Goal: Task Accomplishment & Management: Complete application form

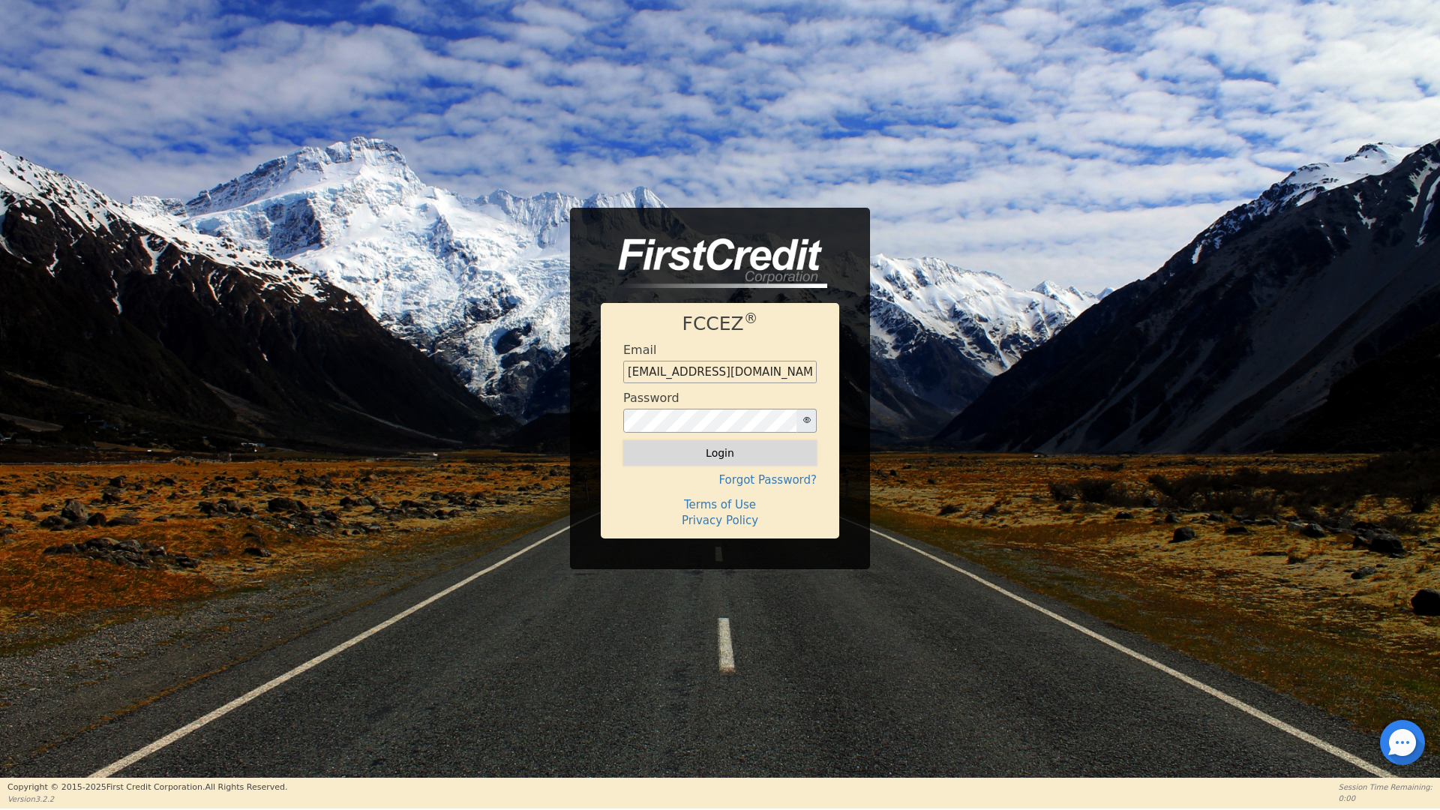
click at [718, 457] on button "Login" at bounding box center [719, 452] width 193 height 25
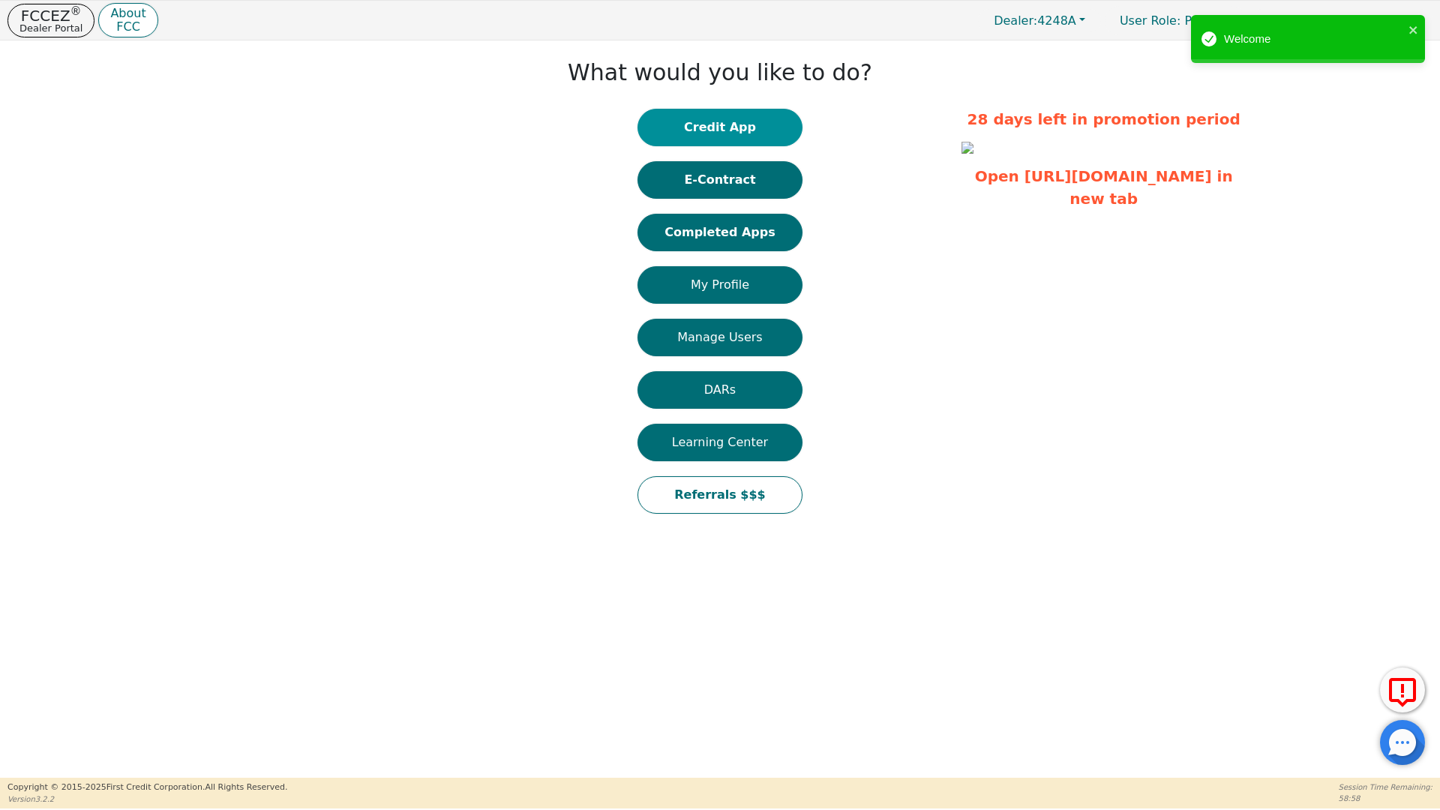
click at [718, 127] on button "Credit App" at bounding box center [719, 127] width 165 height 37
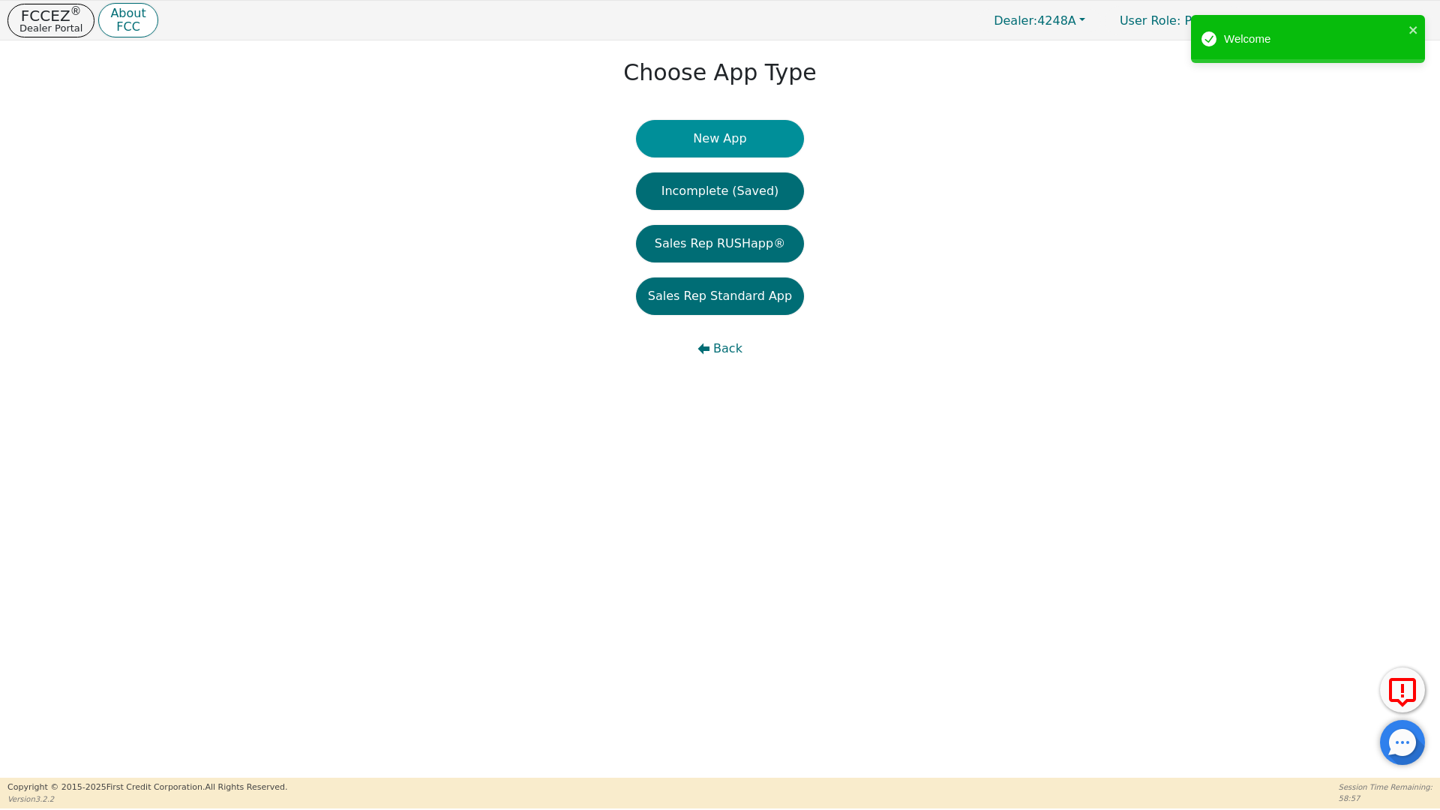
click at [731, 138] on button "New App" at bounding box center [720, 138] width 168 height 37
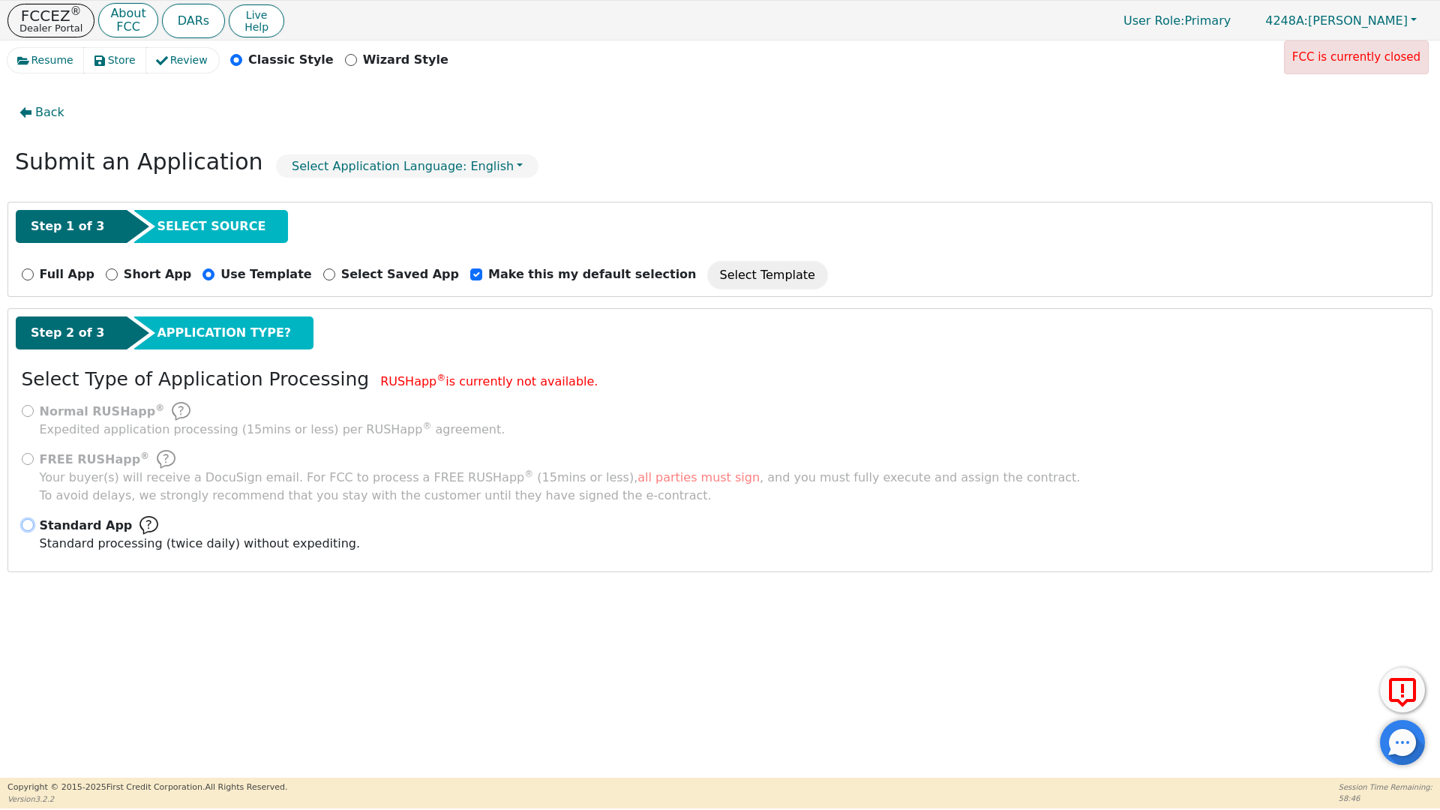
click at [30, 523] on input "Standard App Standard processing (twice daily) without expediting." at bounding box center [28, 525] width 12 height 12
radio input "true"
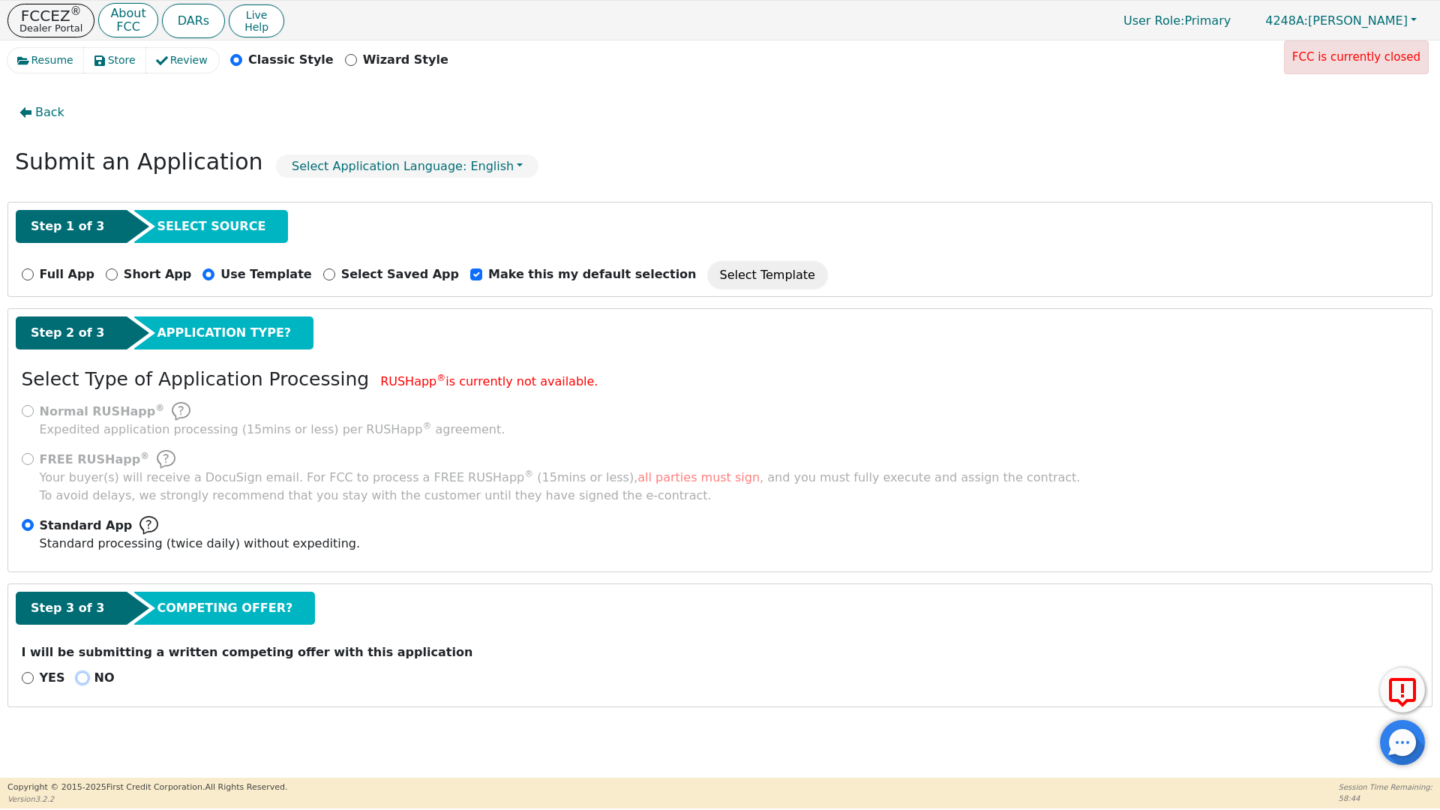
click at [79, 679] on input "NO" at bounding box center [82, 678] width 12 height 12
radio input "true"
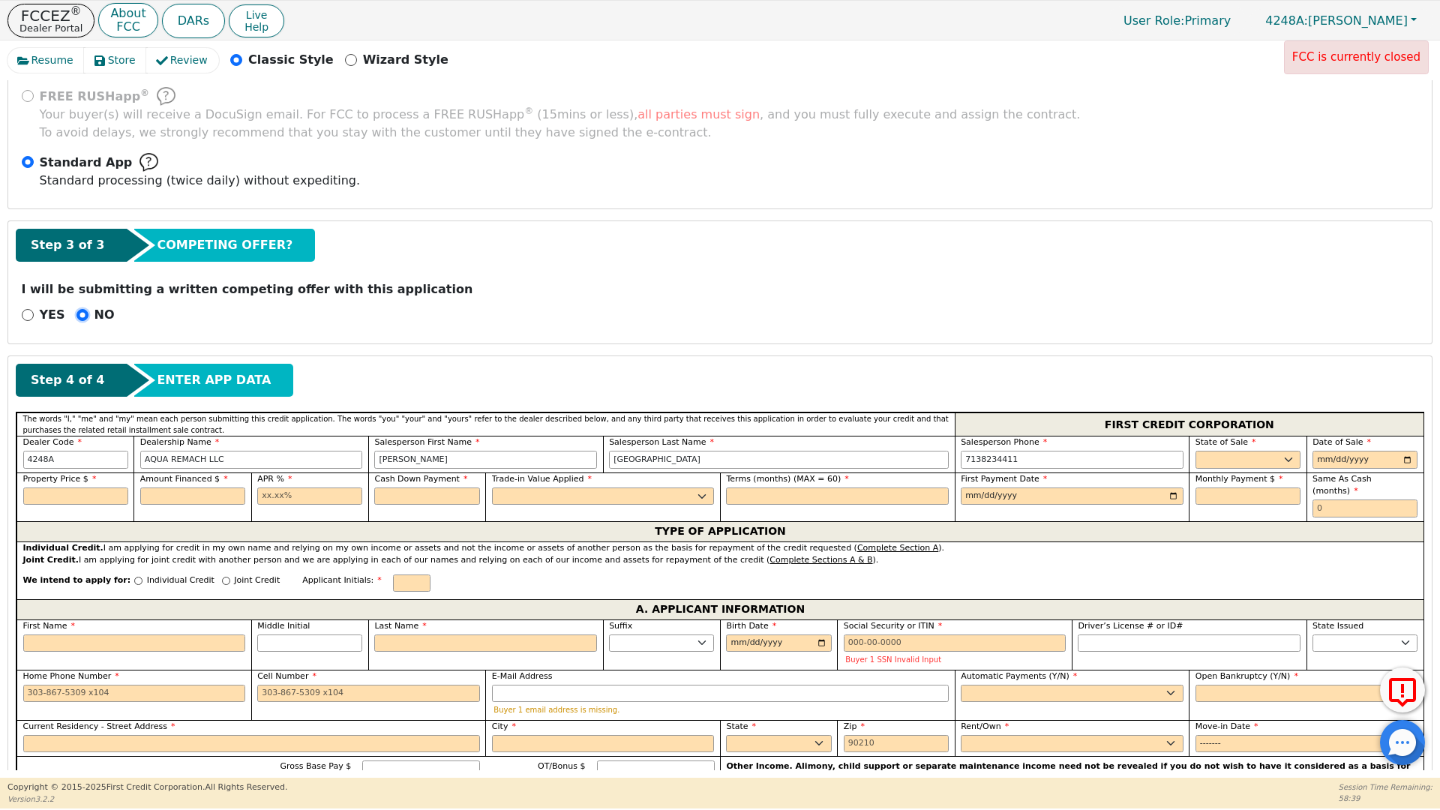
scroll to position [373, 0]
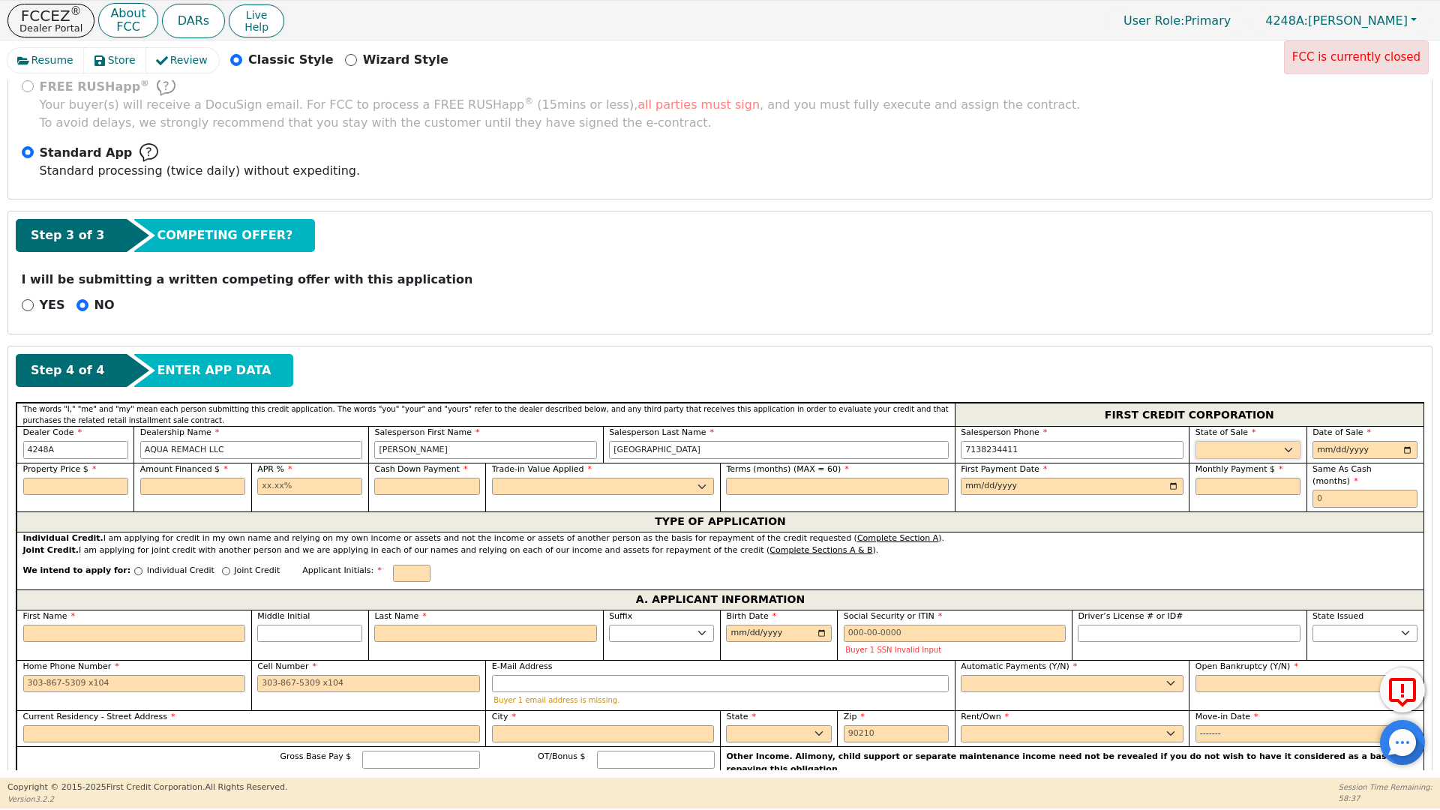
click at [1218, 448] on select "AK AL AR AZ CA CO CT DC DE FL [GEOGRAPHIC_DATA] HI IA ID IL IN KS [GEOGRAPHIC_D…" at bounding box center [1247, 450] width 105 height 18
select select "[GEOGRAPHIC_DATA]"
click at [1219, 445] on select "AK AL AR AZ CA CO CT DC DE FL [GEOGRAPHIC_DATA] HI IA ID IL IN KS [GEOGRAPHIC_D…" at bounding box center [1247, 450] width 105 height 18
click at [1406, 450] on input "date" at bounding box center [1364, 450] width 105 height 18
type input "[DATE]"
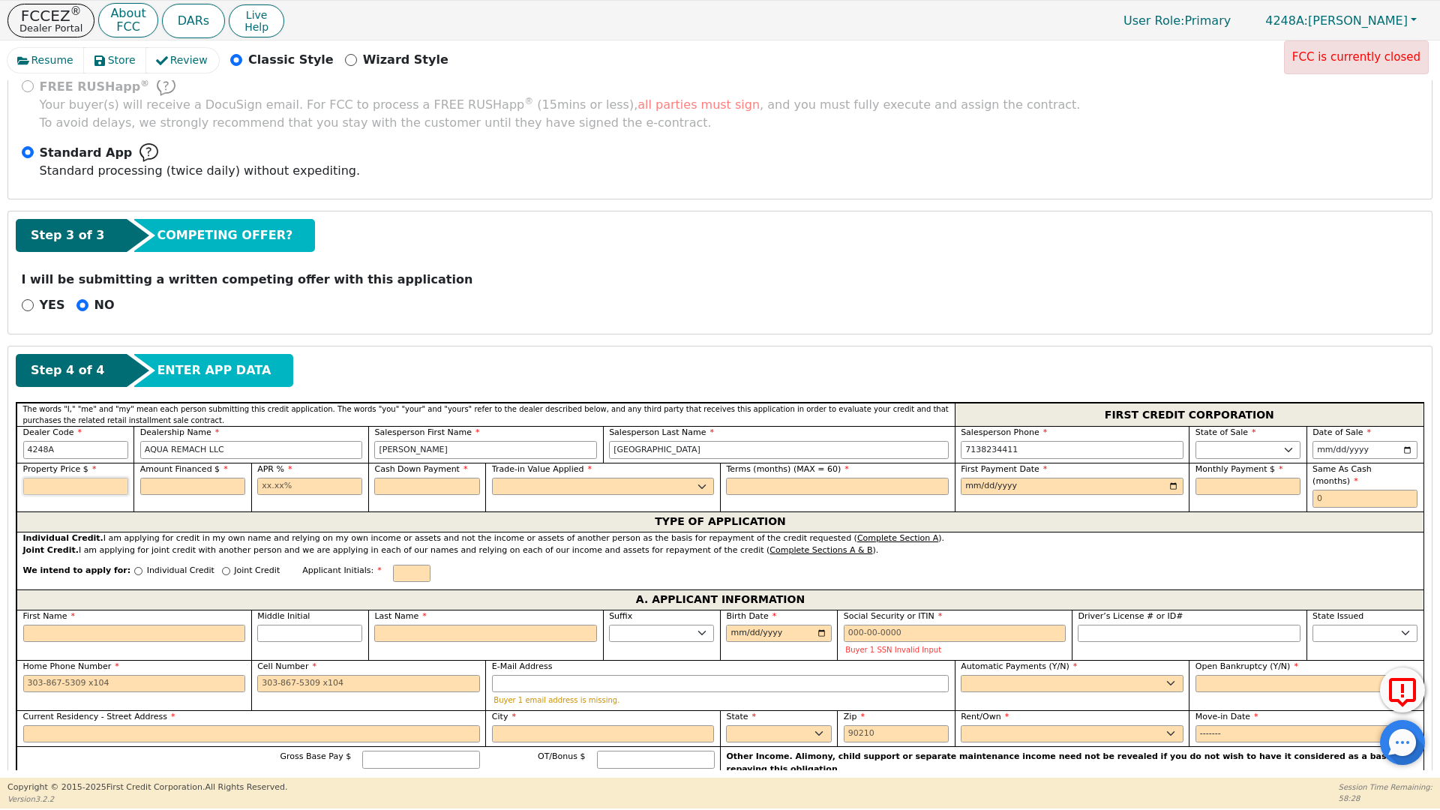
click at [58, 489] on input "text" at bounding box center [75, 487] width 105 height 18
type input "8500.00"
click at [172, 488] on input "text" at bounding box center [192, 487] width 105 height 18
type input "8500.00"
click at [261, 484] on input "text" at bounding box center [309, 487] width 105 height 18
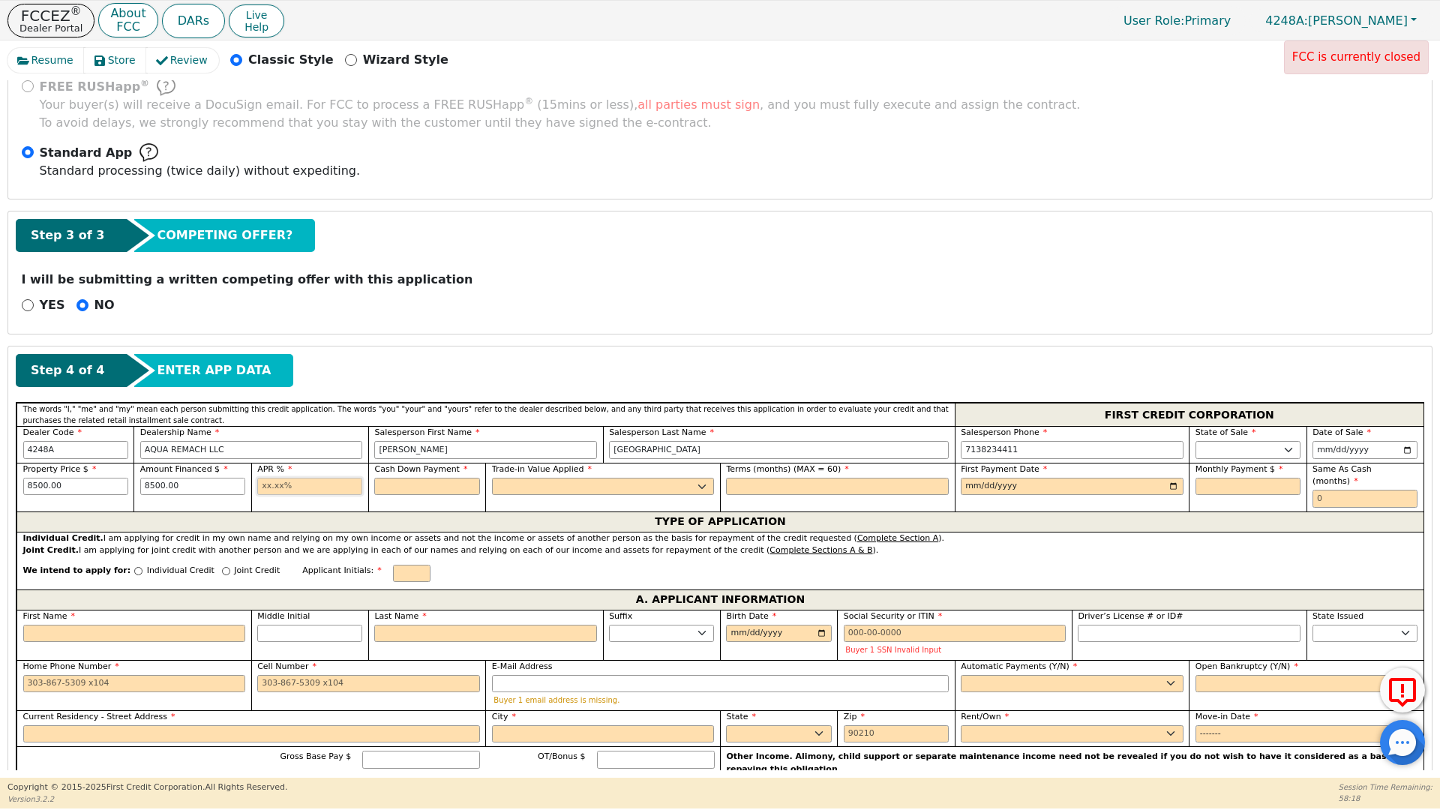
type input "17.99"
click at [385, 487] on input "text" at bounding box center [426, 487] width 105 height 18
type input "0.00"
click at [512, 489] on select "Yes No" at bounding box center [603, 487] width 223 height 18
select select "n"
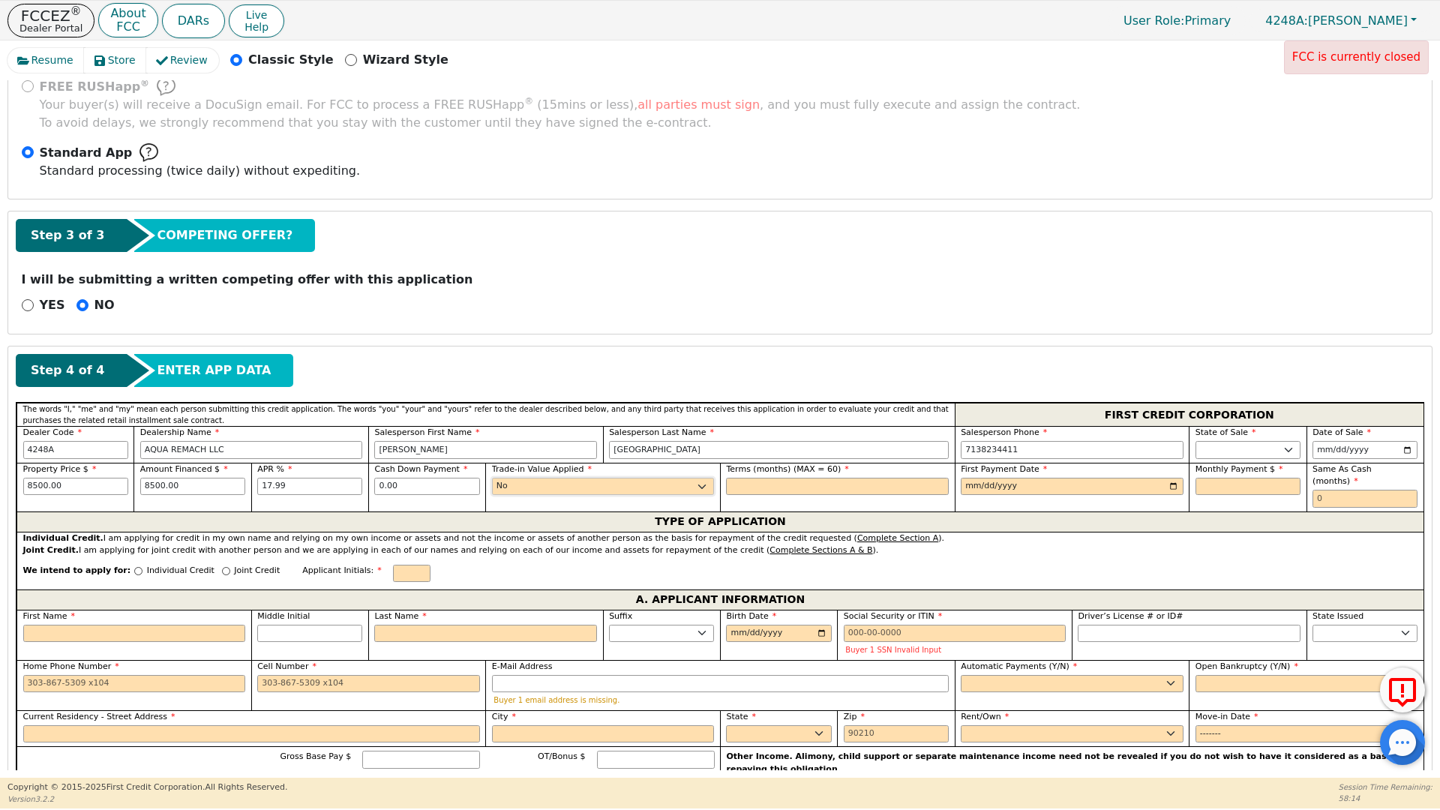
click at [492, 478] on select "Yes No" at bounding box center [603, 487] width 223 height 18
click at [739, 484] on input "text" at bounding box center [837, 487] width 223 height 18
type input "60"
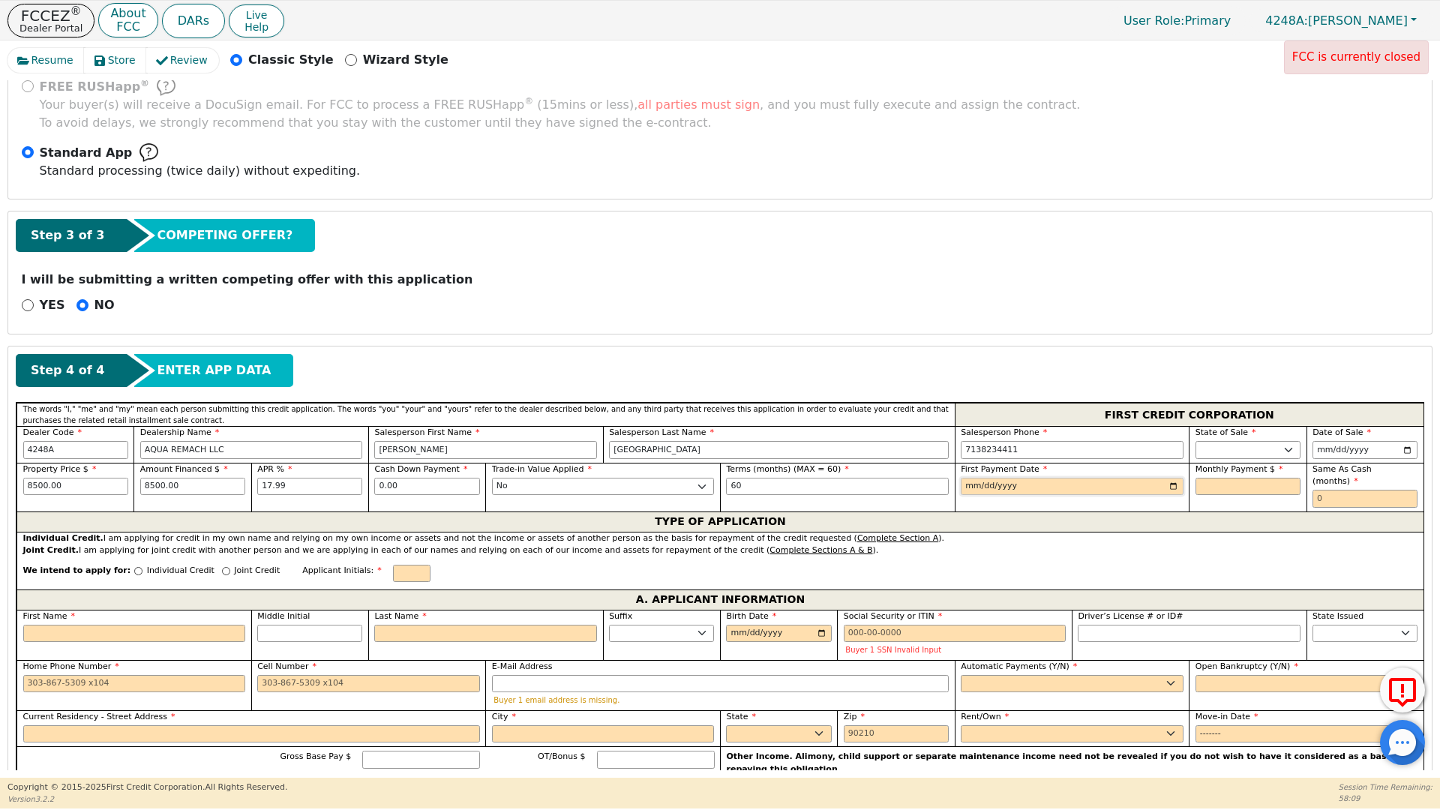
click at [1173, 489] on input "date" at bounding box center [1072, 487] width 223 height 18
type input "[DATE]"
click at [1195, 487] on input "text" at bounding box center [1247, 487] width 105 height 18
type input "215.80"
click at [1317, 490] on input "text" at bounding box center [1364, 499] width 105 height 18
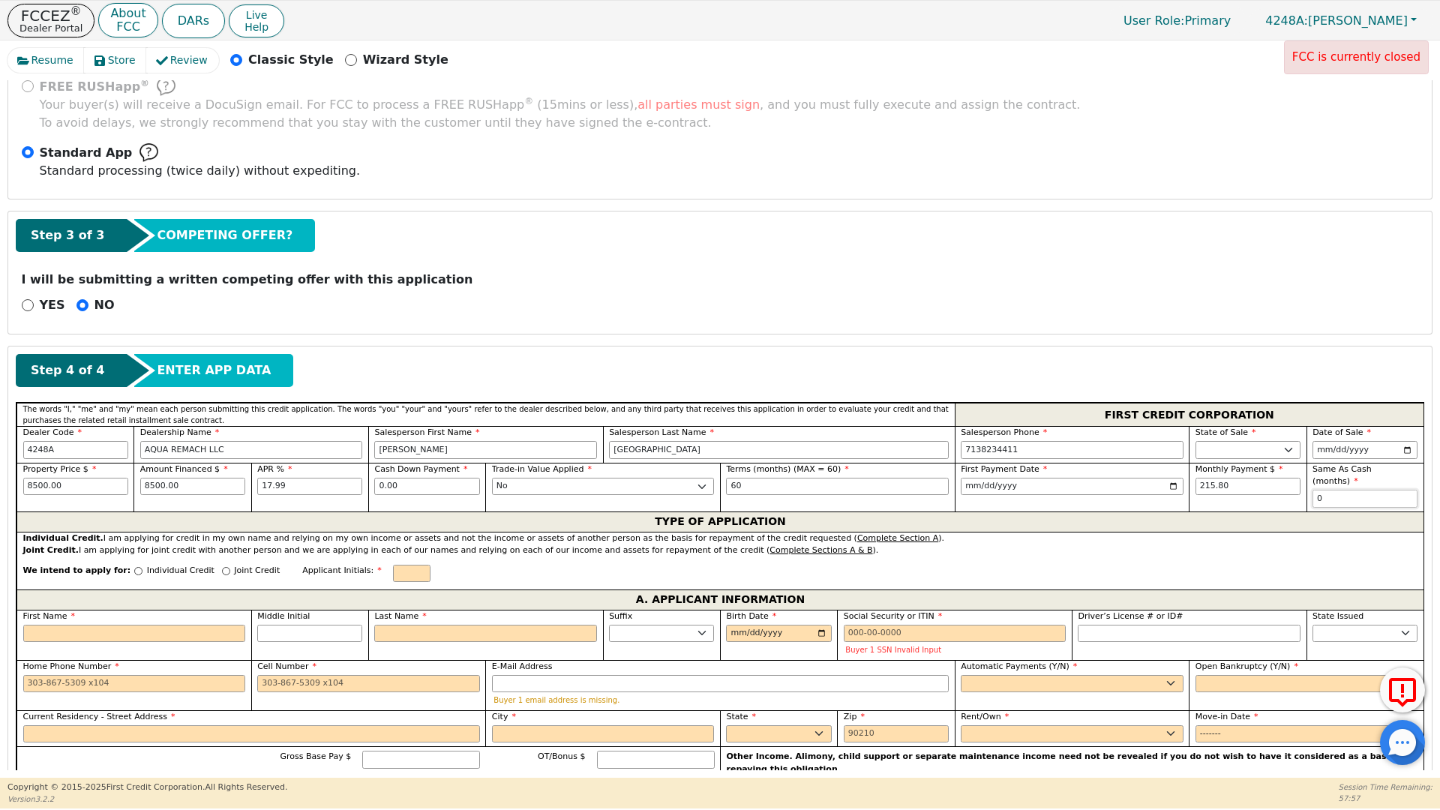
type input "0"
click at [134, 567] on input "Individual Credit" at bounding box center [138, 571] width 8 height 8
radio input "true"
click at [61, 625] on input "First Name" at bounding box center [134, 634] width 223 height 18
click at [497, 310] on div "YES NO" at bounding box center [720, 305] width 1408 height 19
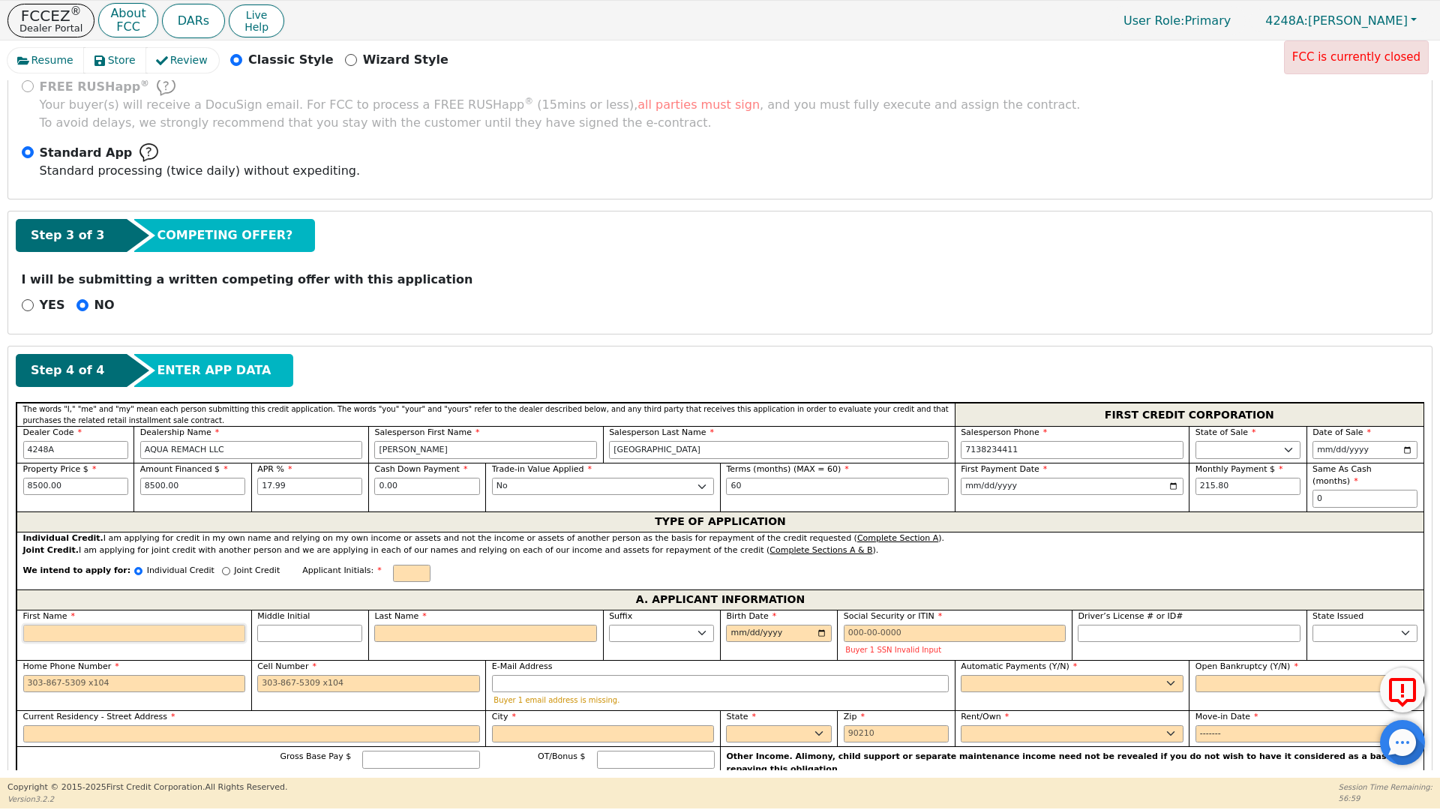
click at [50, 625] on input "First Name" at bounding box center [134, 634] width 223 height 18
type input "A"
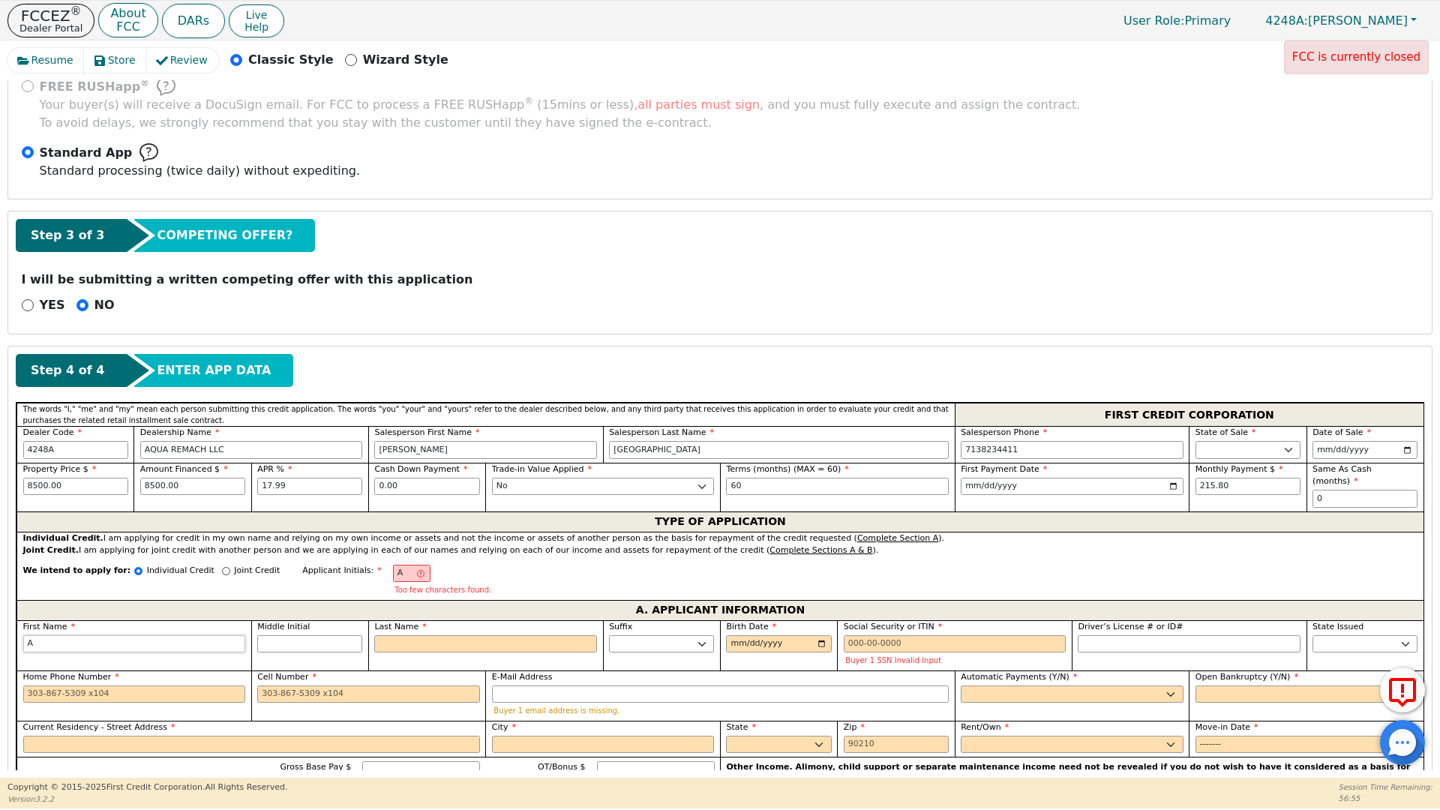
type input "AD"
type input "ADE"
type input "ADEL"
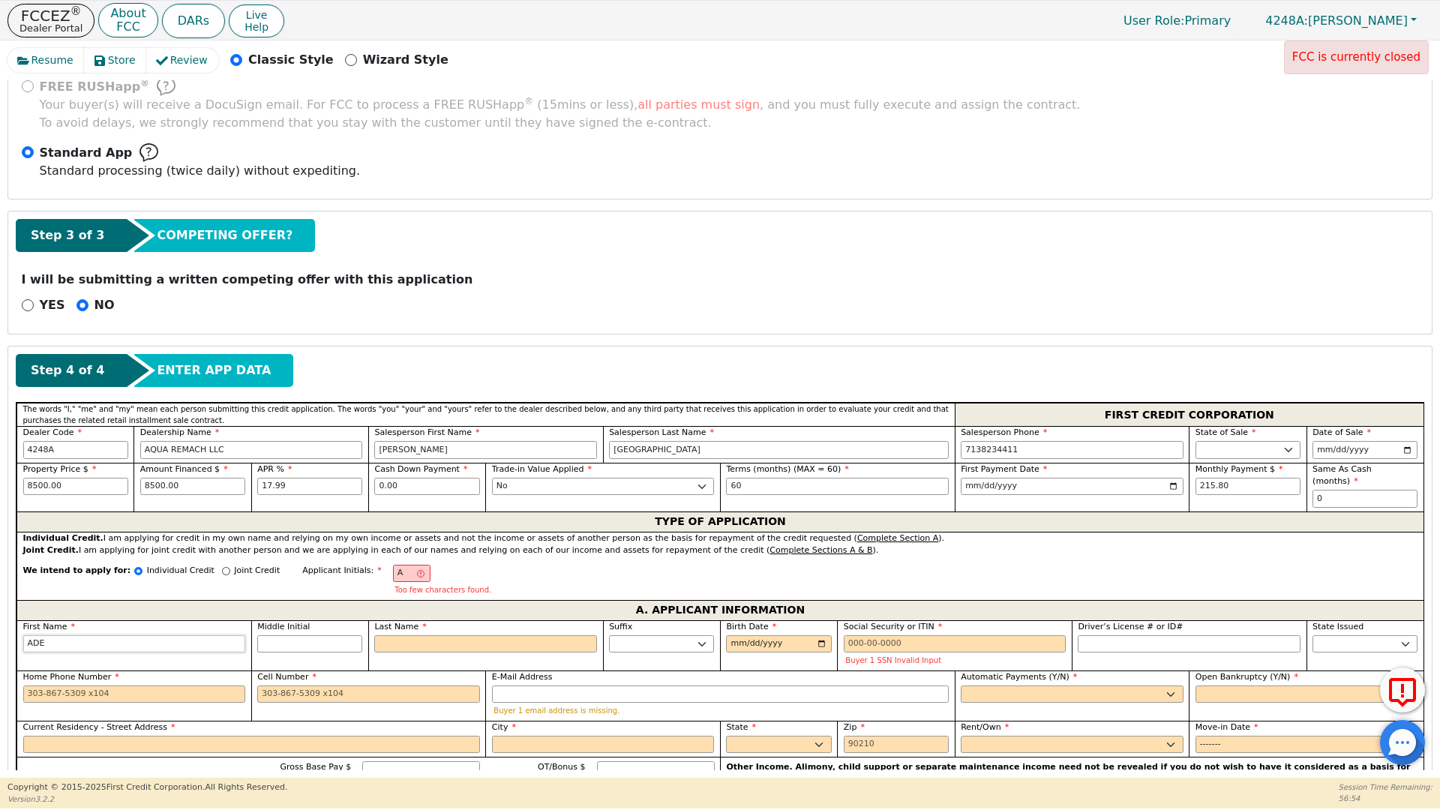
type input "ADEL"
type input "ADELF"
type input "[PERSON_NAME]"
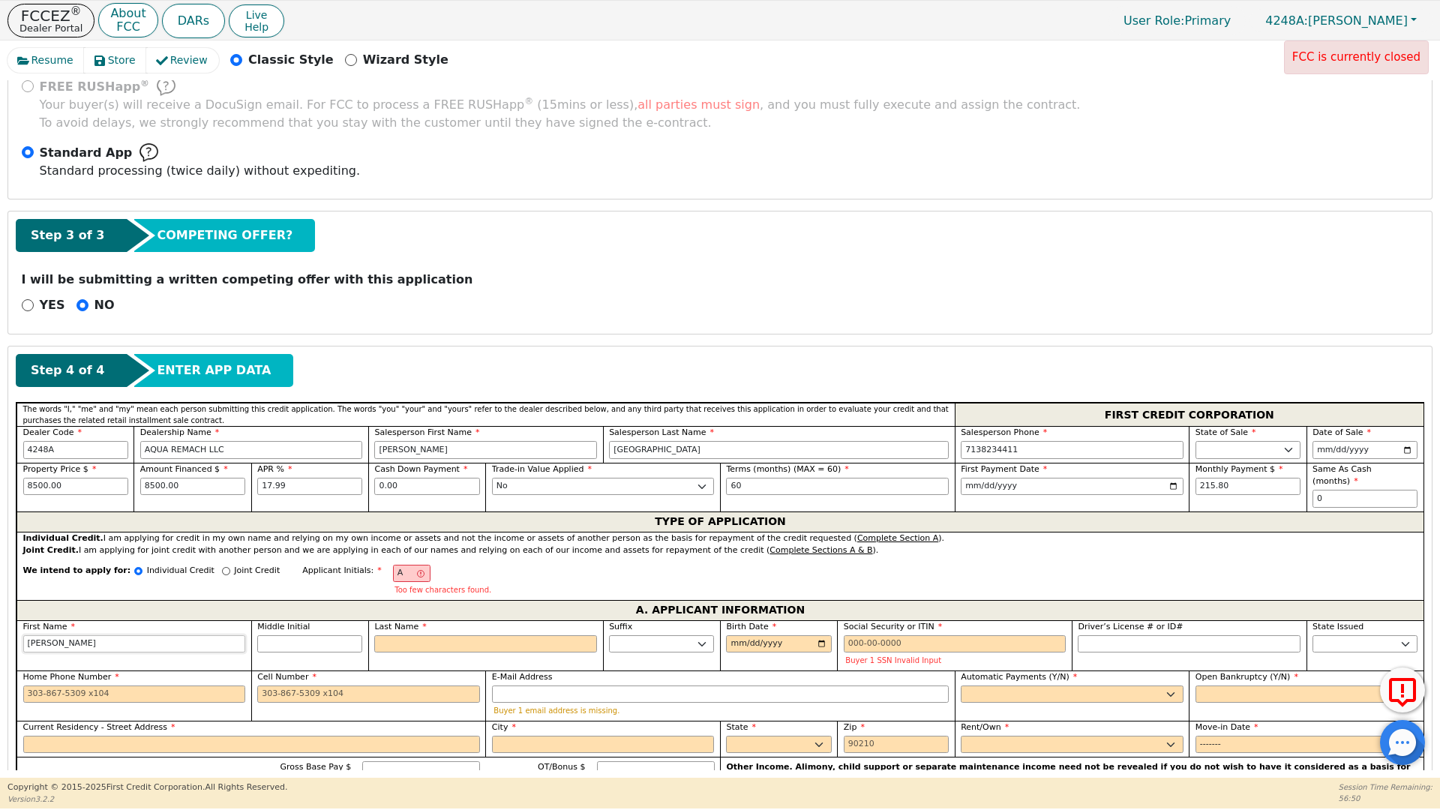
type input "[PERSON_NAME]"
click at [413, 635] on input "Last Name" at bounding box center [485, 644] width 223 height 18
type input "AN"
type input "N"
type input "[PERSON_NAME] N"
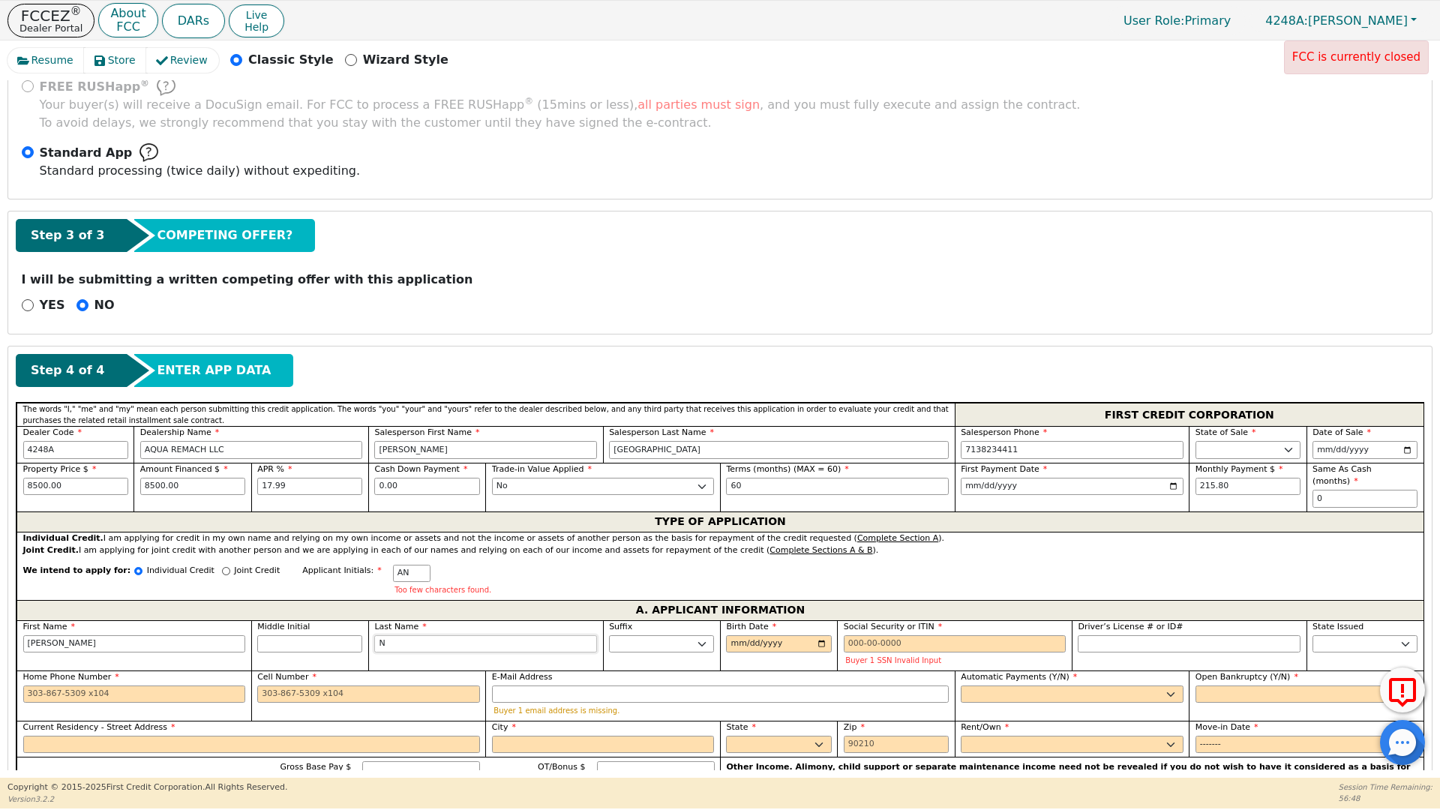
type input "NI"
type input "[PERSON_NAME] NI"
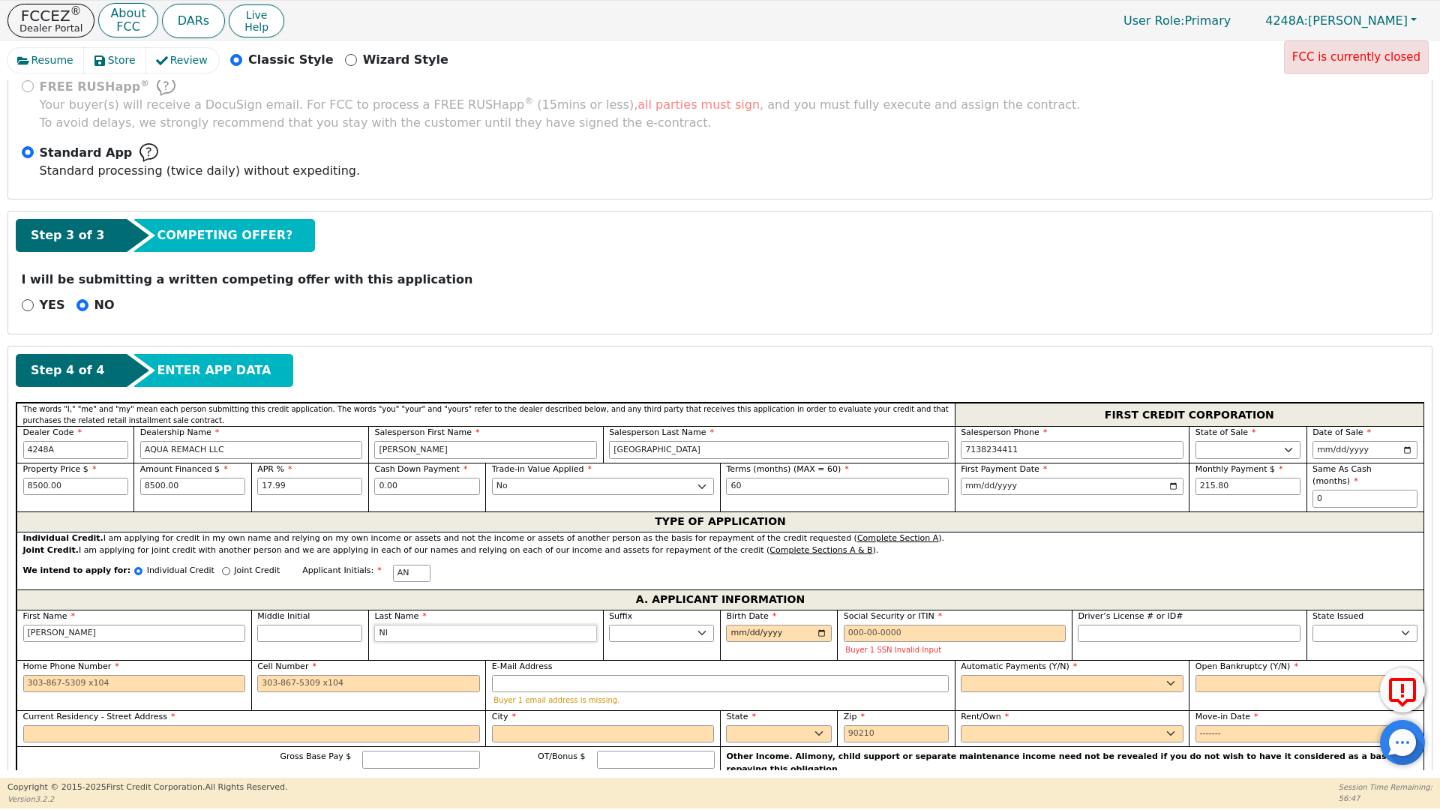
type input "NIC"
type input "[PERSON_NAME]"
type input "NICA"
type input "[PERSON_NAME]"
type input "NICAN"
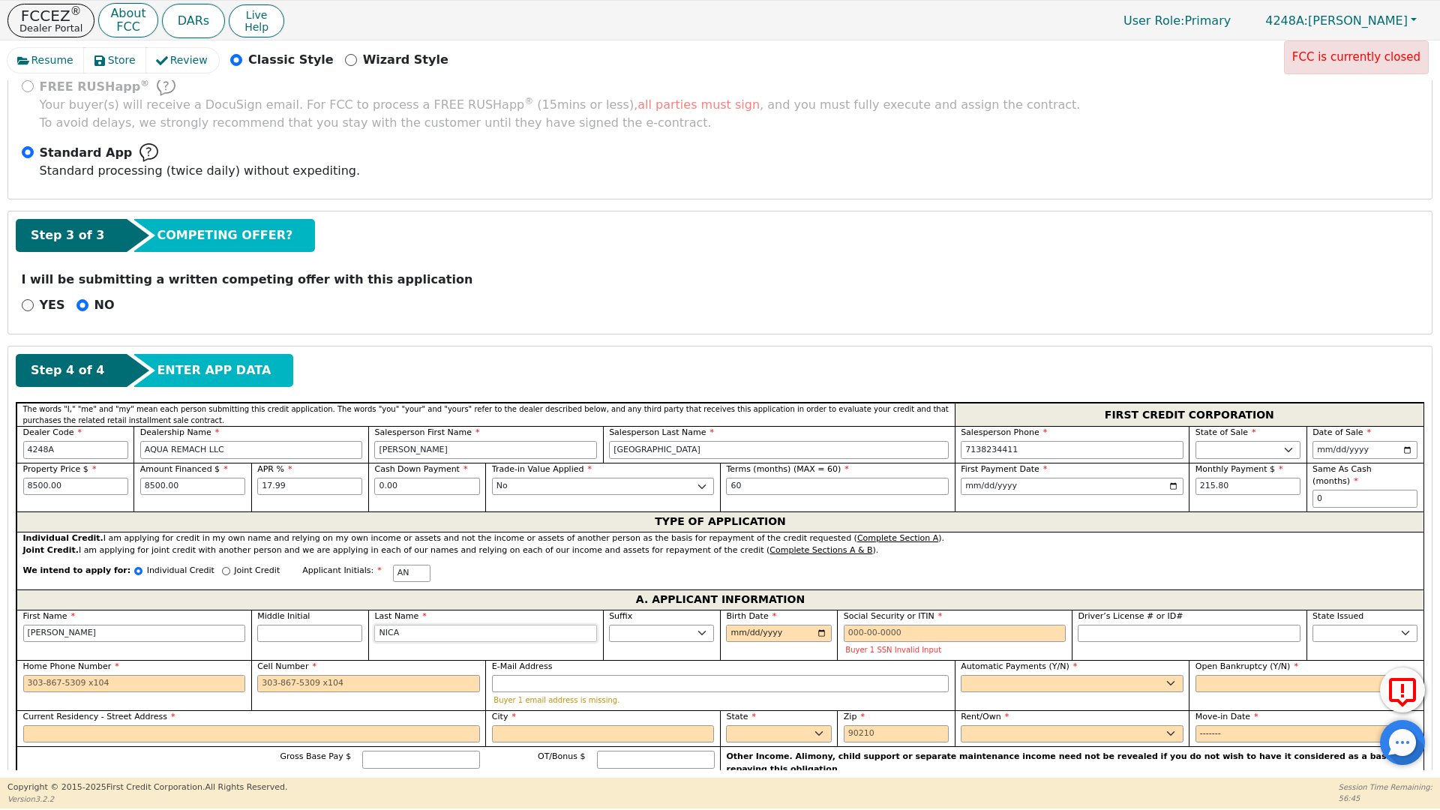
type input "[PERSON_NAME]"
type input "NICANO"
type input "[PERSON_NAME]"
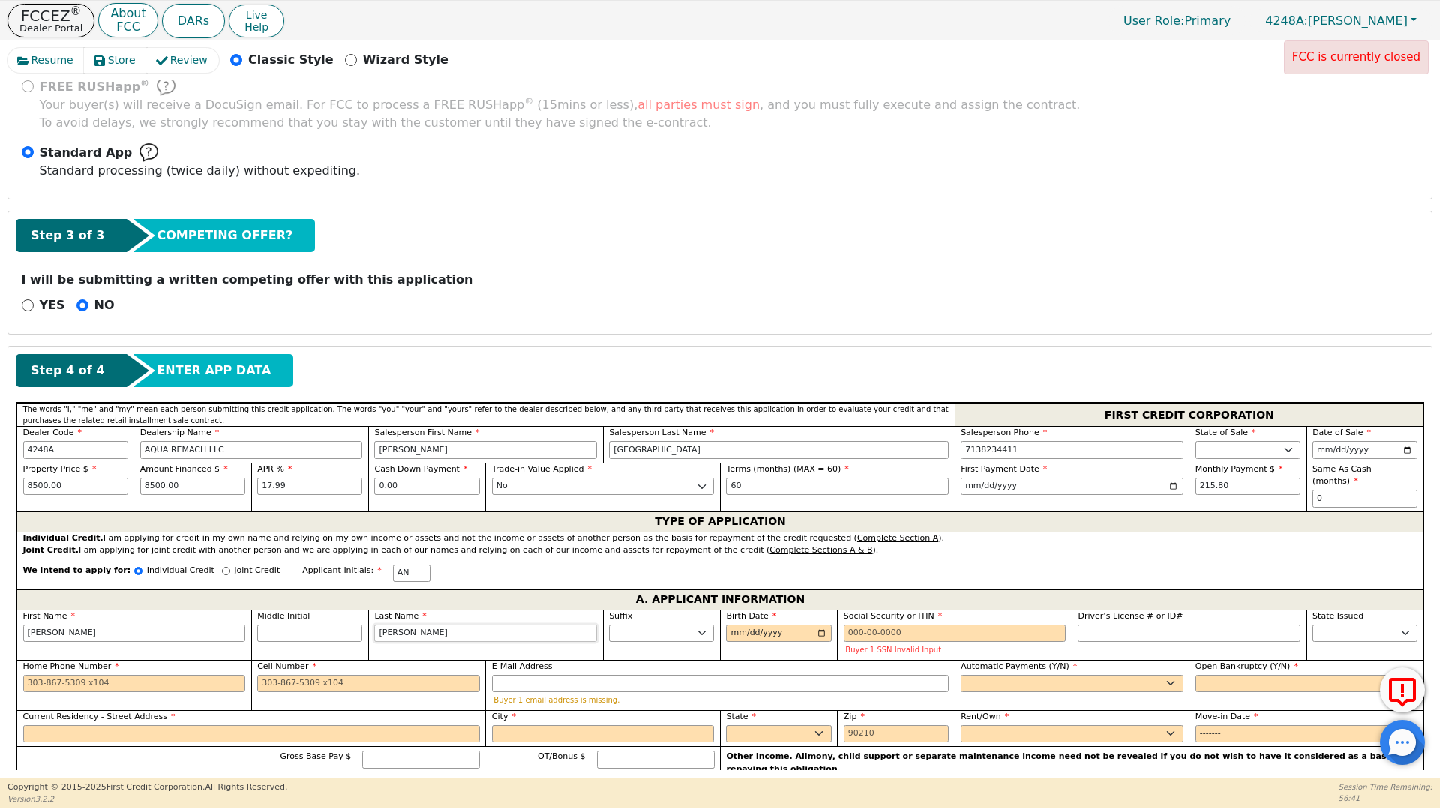
type input "[PERSON_NAME]"
click at [739, 625] on input "Birth Date" at bounding box center [778, 634] width 105 height 18
type input "[DATE]"
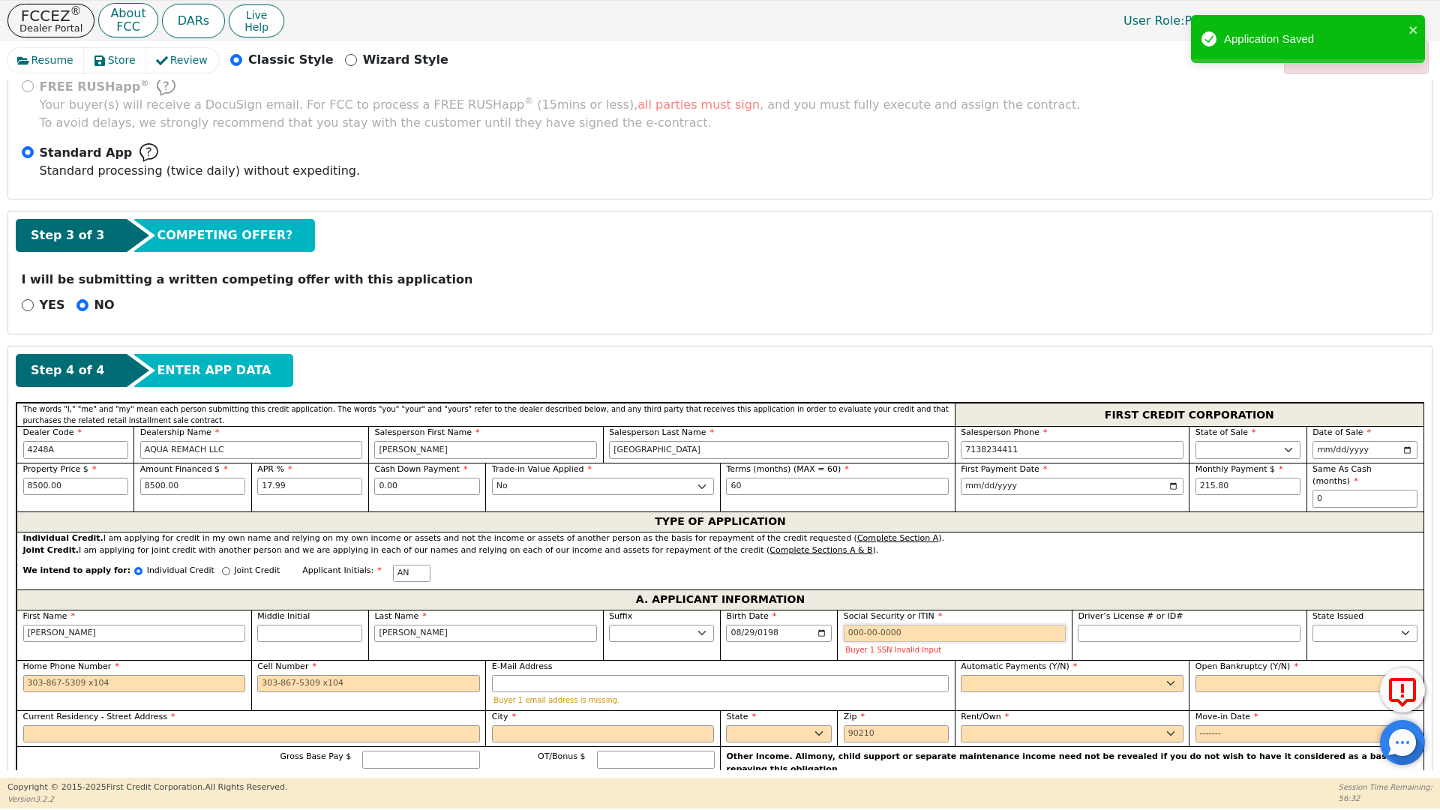
click at [844, 625] on input "Social Security or ITIN" at bounding box center [955, 634] width 223 height 18
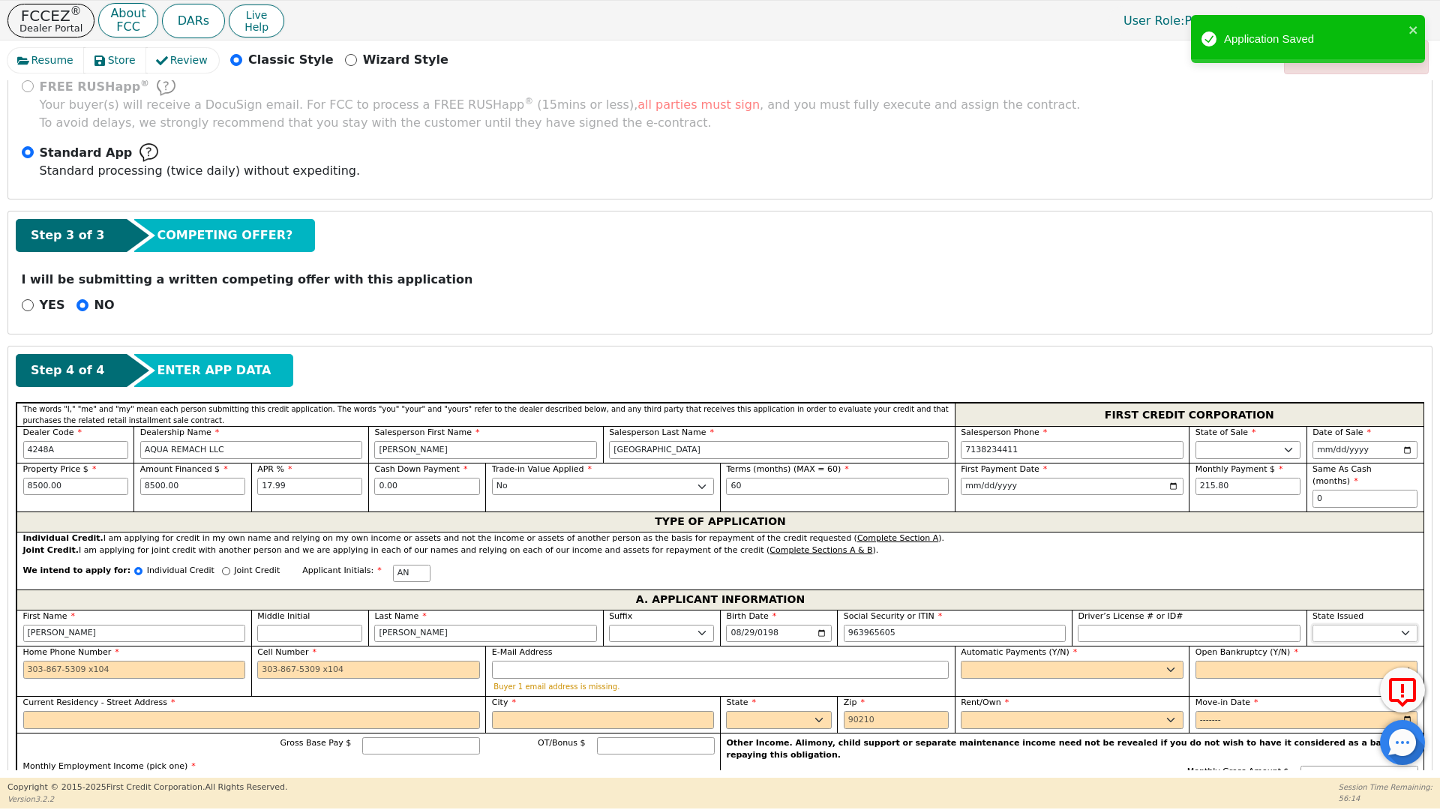
type input "***-**-5605"
click at [1358, 625] on select "AK AL AR AZ CA CO CT DC DE FL [GEOGRAPHIC_DATA] HI IA ID IL IN KS [GEOGRAPHIC_D…" at bounding box center [1364, 634] width 105 height 18
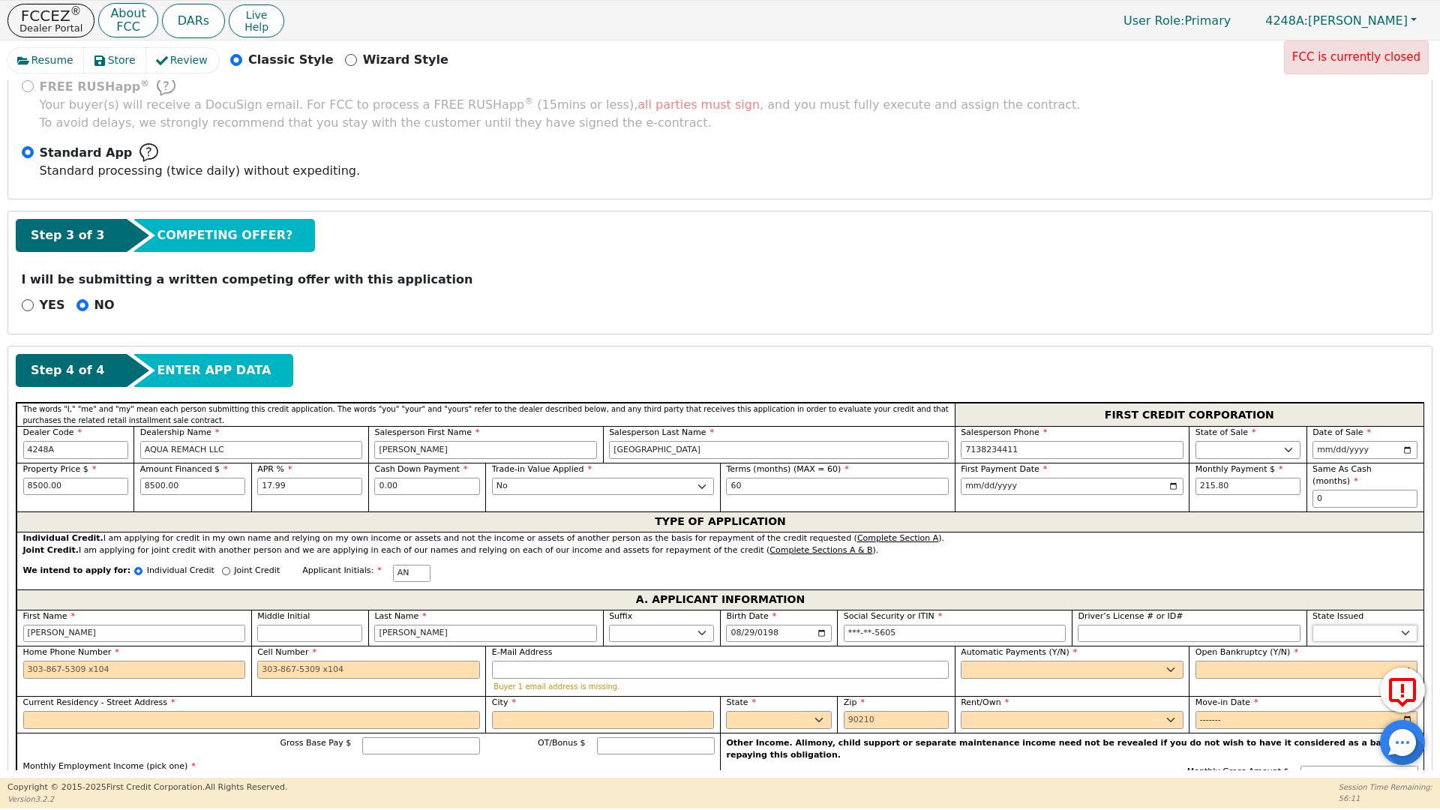
select select "[GEOGRAPHIC_DATA]"
click at [1336, 625] on select "AK AL AR AZ CA CO CT DC DE FL [GEOGRAPHIC_DATA] HI IA ID IL IN KS [GEOGRAPHIC_D…" at bounding box center [1364, 634] width 105 height 18
click at [28, 661] on input "Home Phone Number" at bounding box center [134, 670] width 223 height 18
type input "[PHONE_NUMBER]"
click at [269, 661] on input "Cell Number" at bounding box center [368, 670] width 223 height 18
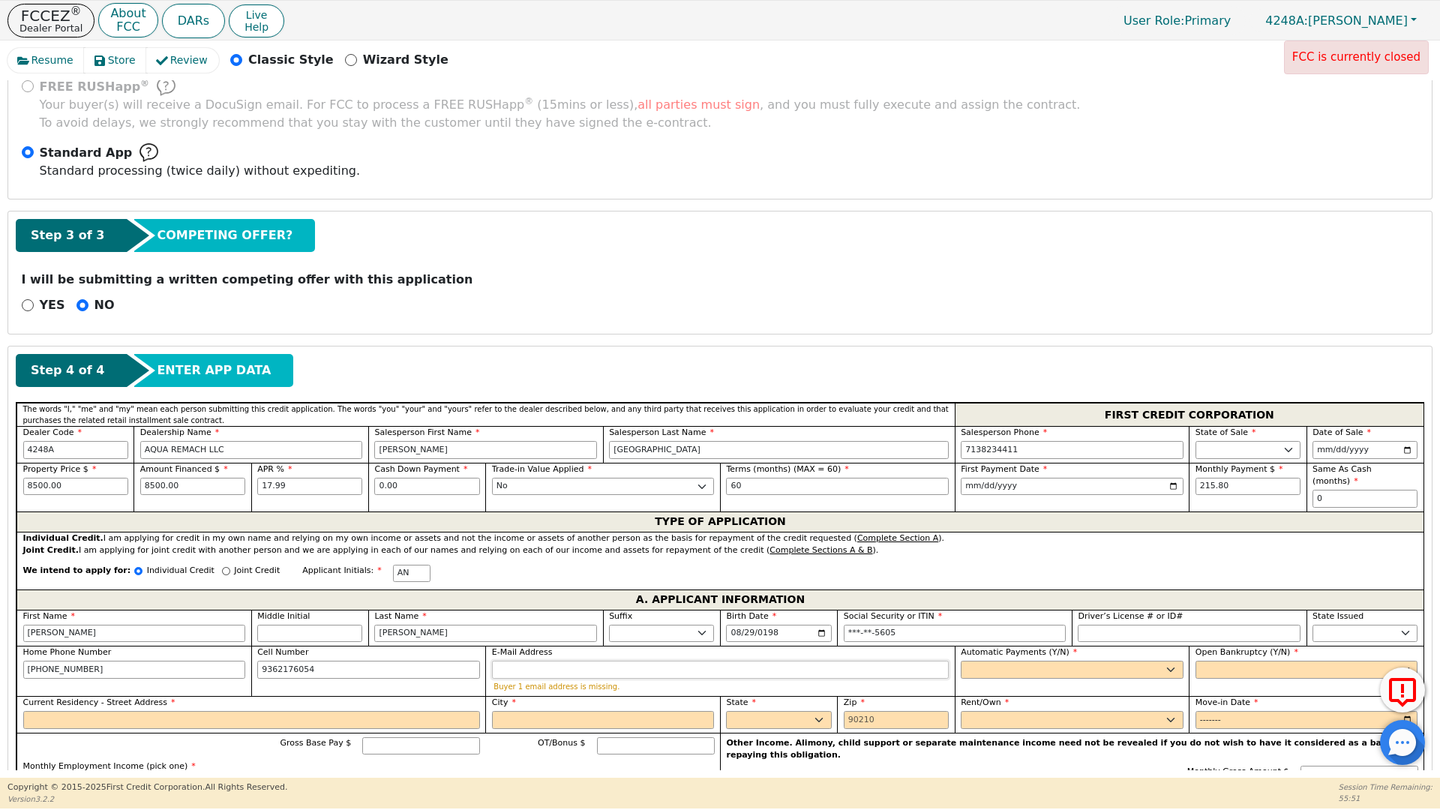
type input "[PHONE_NUMBER]"
click at [513, 661] on input "E-Mail Address" at bounding box center [720, 670] width 457 height 18
click at [996, 661] on select "Yes No" at bounding box center [1072, 670] width 223 height 18
select select "y"
click at [961, 661] on select "Yes No" at bounding box center [1072, 670] width 223 height 18
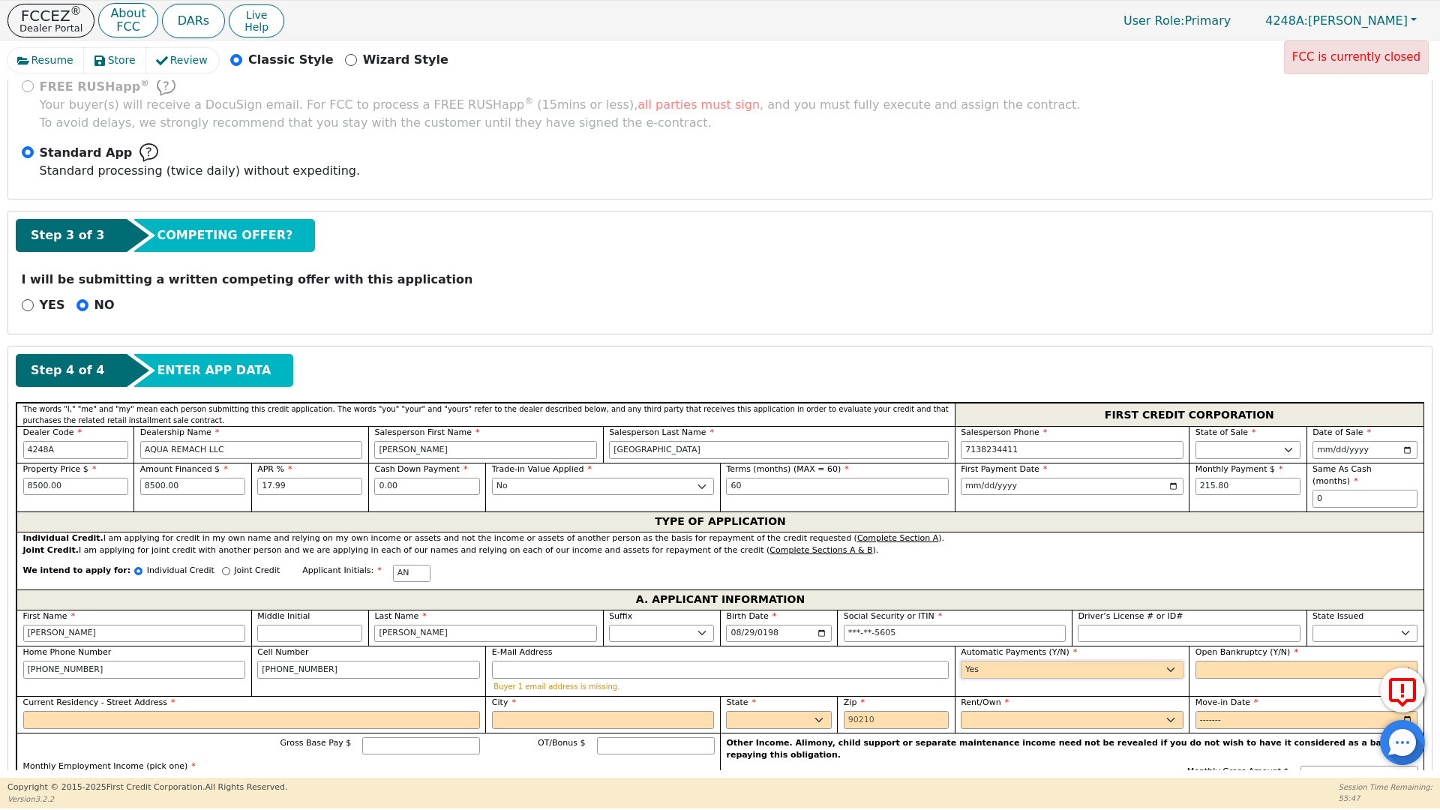
type input "[PERSON_NAME]"
click at [1228, 661] on select "Yes No" at bounding box center [1306, 670] width 223 height 18
select select "n"
click at [1195, 661] on select "Yes No" at bounding box center [1306, 670] width 223 height 18
click at [40, 711] on input "Current Residency - Street Address" at bounding box center [251, 720] width 457 height 18
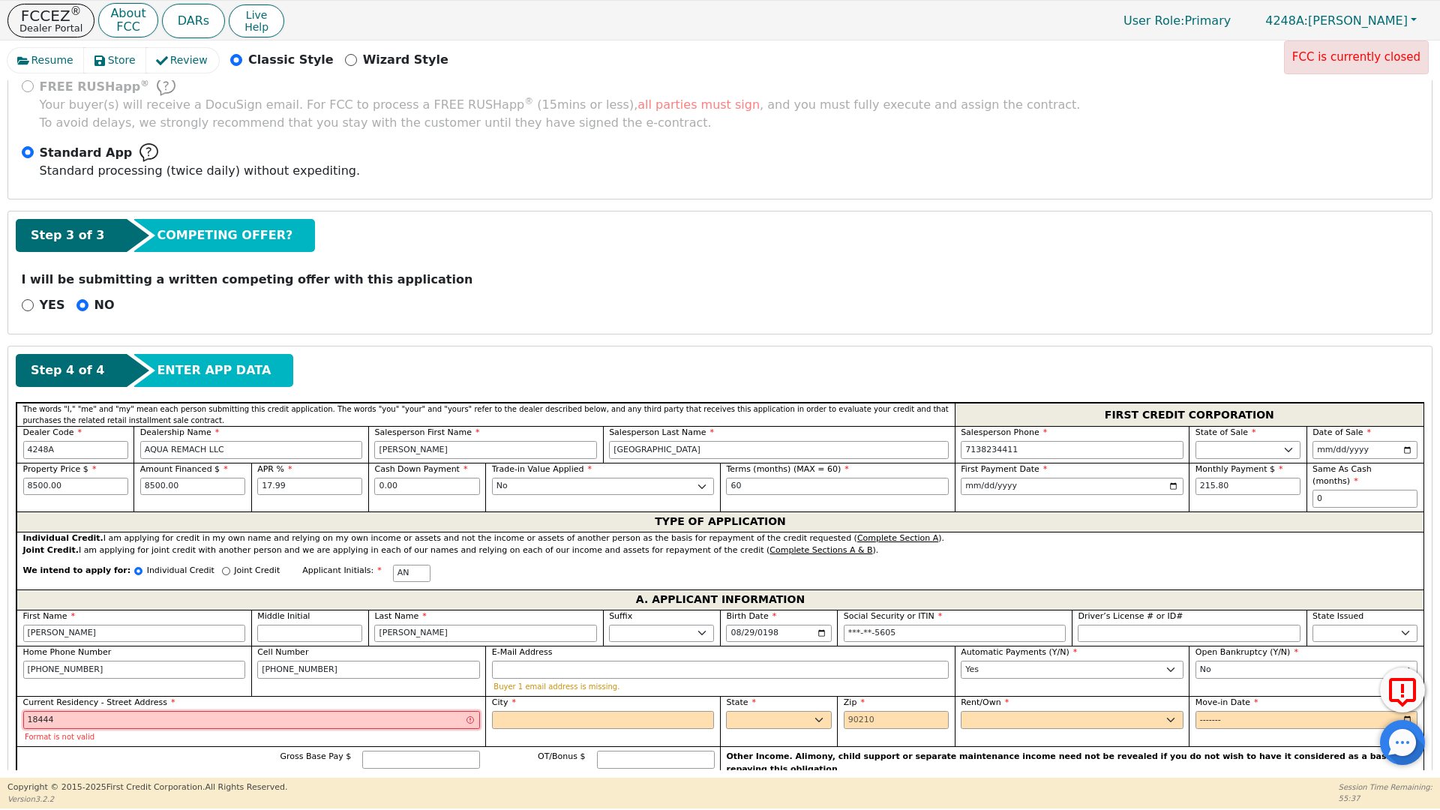
type input "18444 MOVARRO"
type input "CONROE"
select select "[GEOGRAPHIC_DATA]"
type input "77301"
type input "18444 MOVARRO"
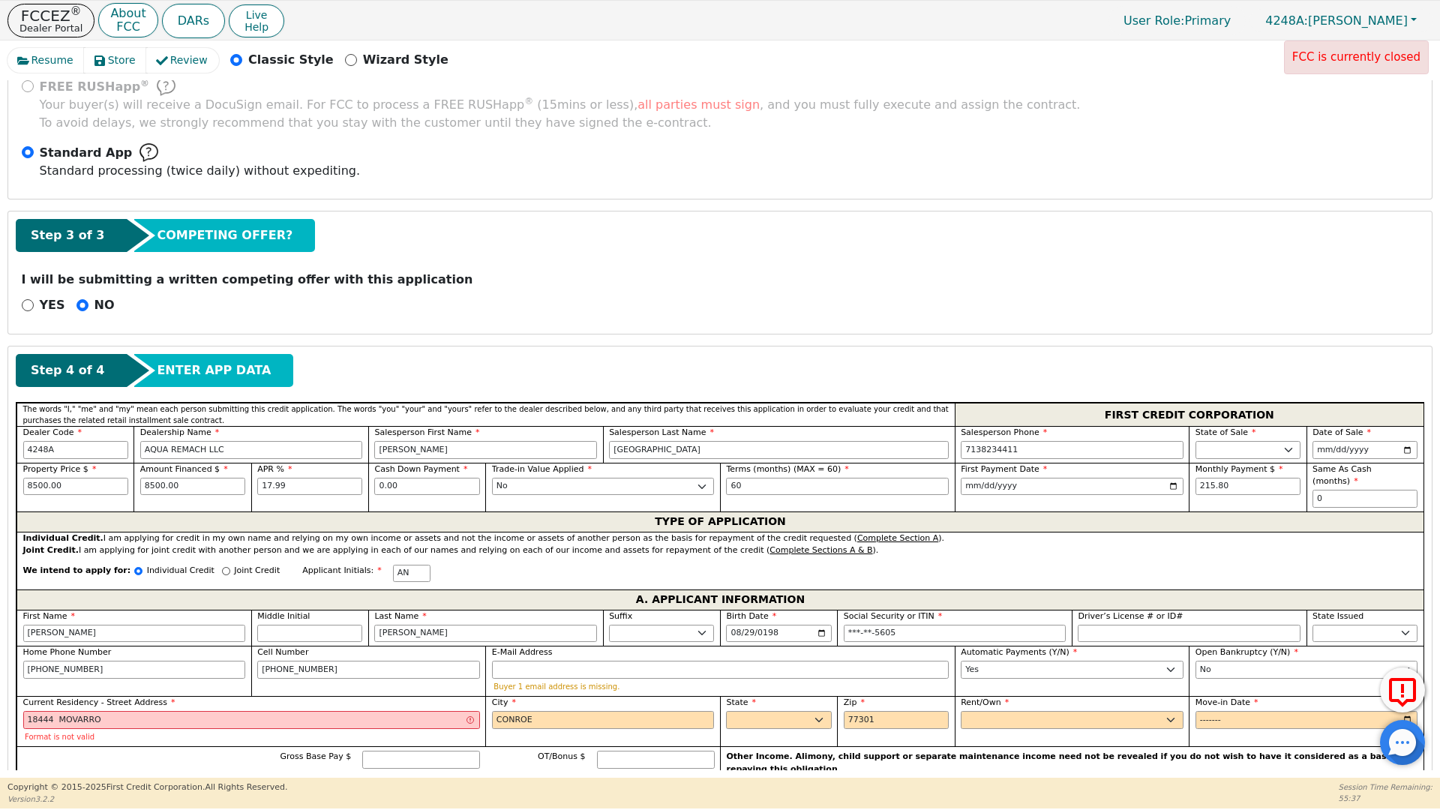
type input "CONROE"
select select "[GEOGRAPHIC_DATA]"
type input "[PERSON_NAME]"
type input "9362176054"
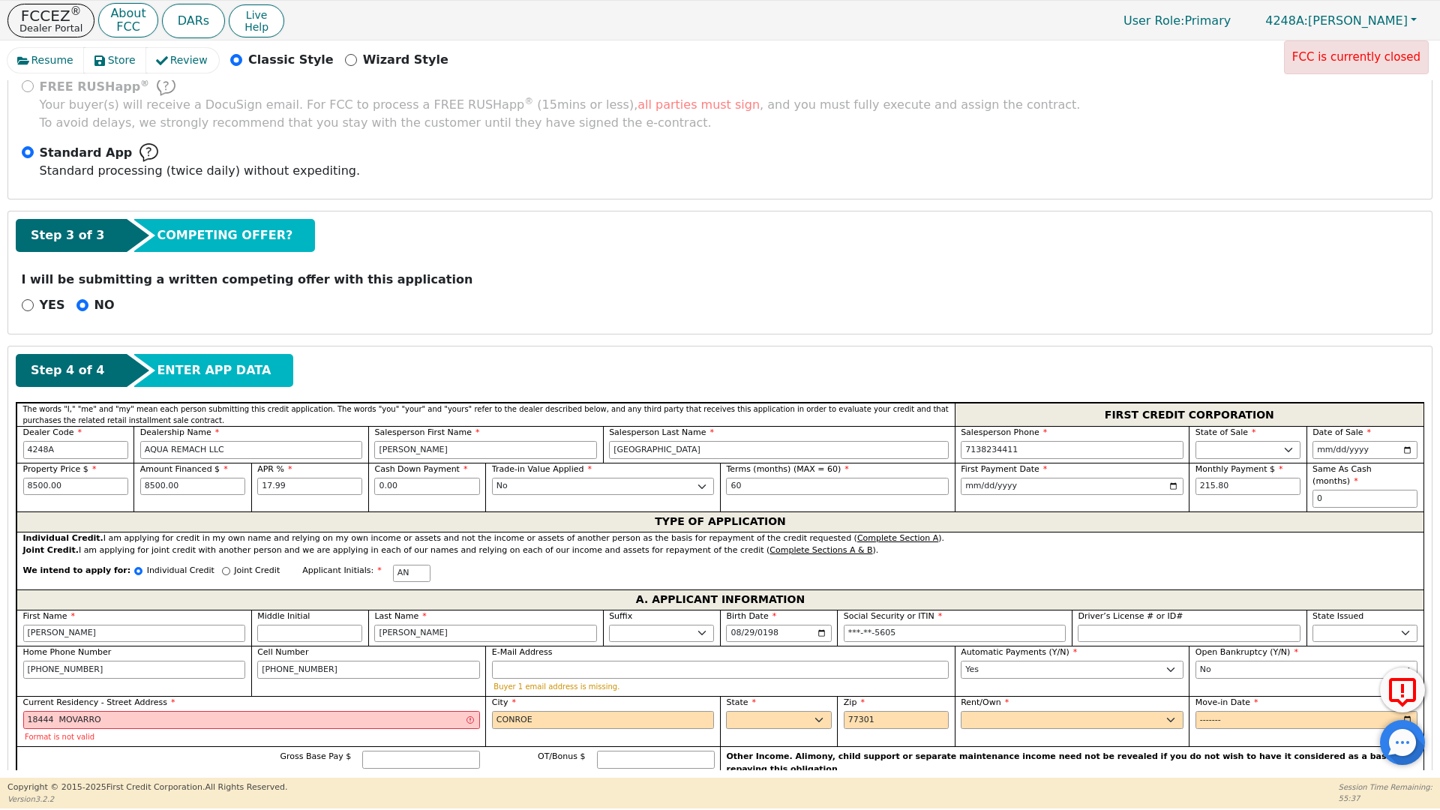
type input "[PERSON_NAME]"
type input "9362176054"
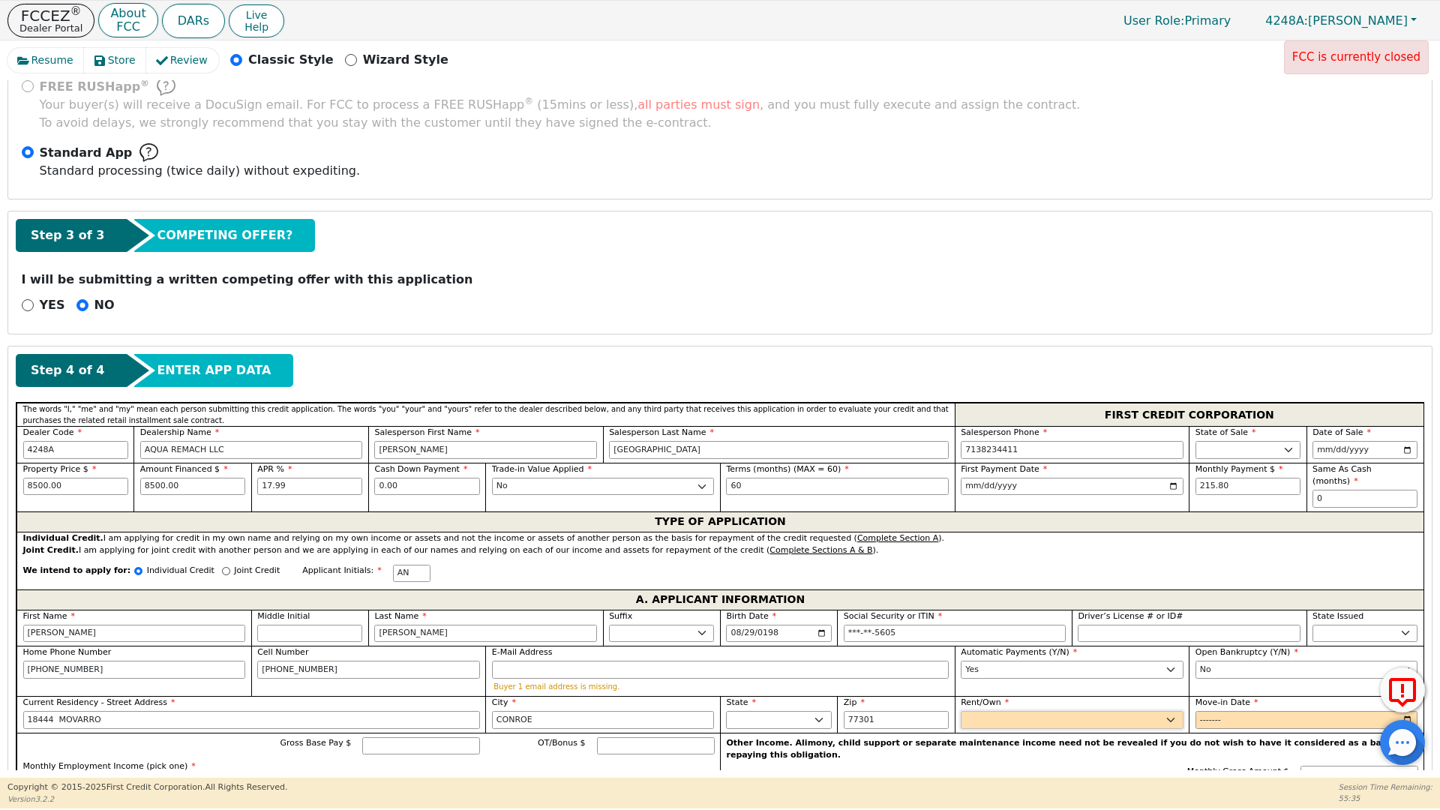
click at [1009, 711] on select "Rent Own" at bounding box center [1072, 720] width 223 height 18
select select "Own"
click at [961, 711] on select "Rent Own" at bounding box center [1072, 720] width 223 height 18
click at [1210, 711] on input "Move-in Date" at bounding box center [1306, 720] width 223 height 18
click at [1228, 711] on input "Move-in Date" at bounding box center [1306, 720] width 223 height 18
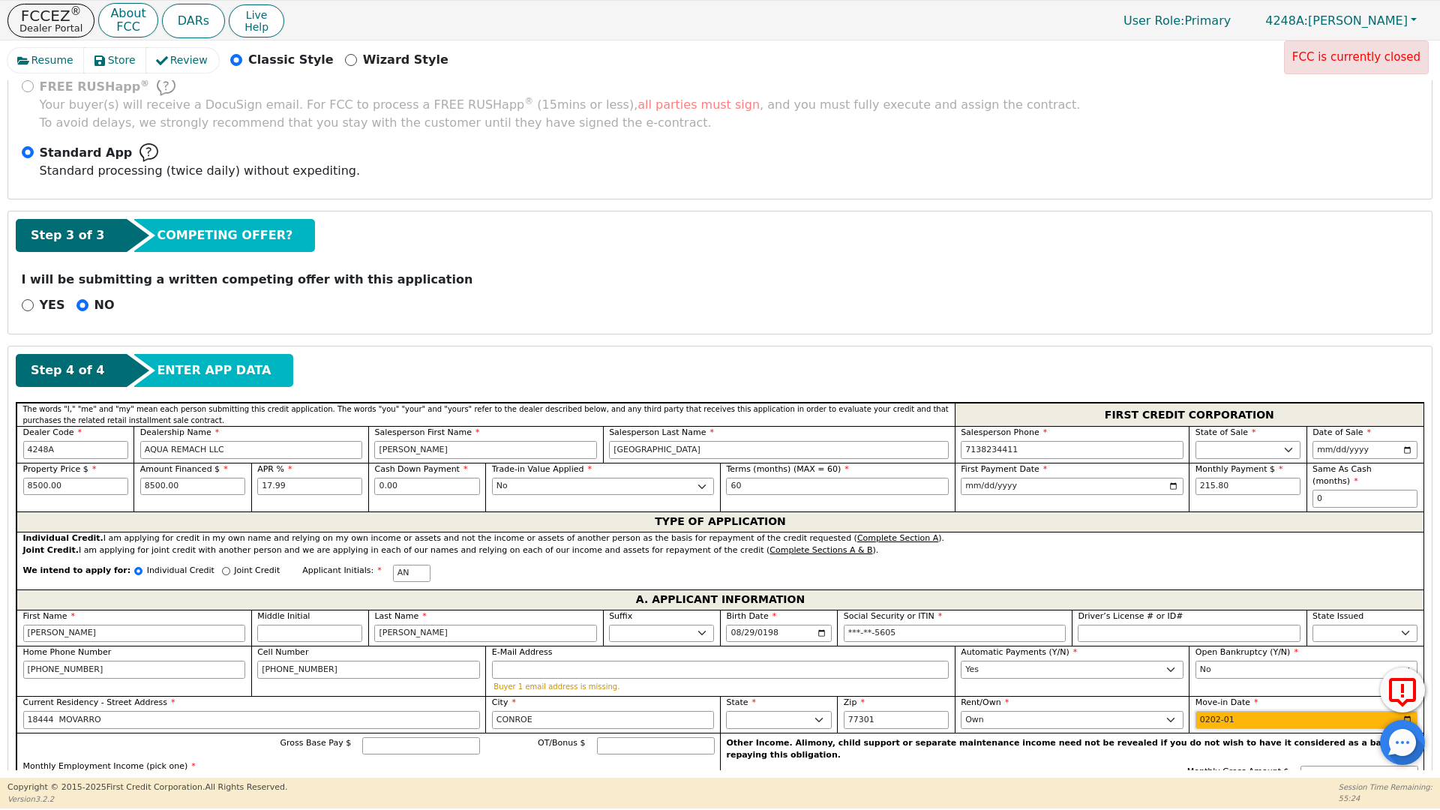
type input "2021-01"
click at [397, 737] on input "Gross Base Pay $" at bounding box center [421, 746] width 118 height 18
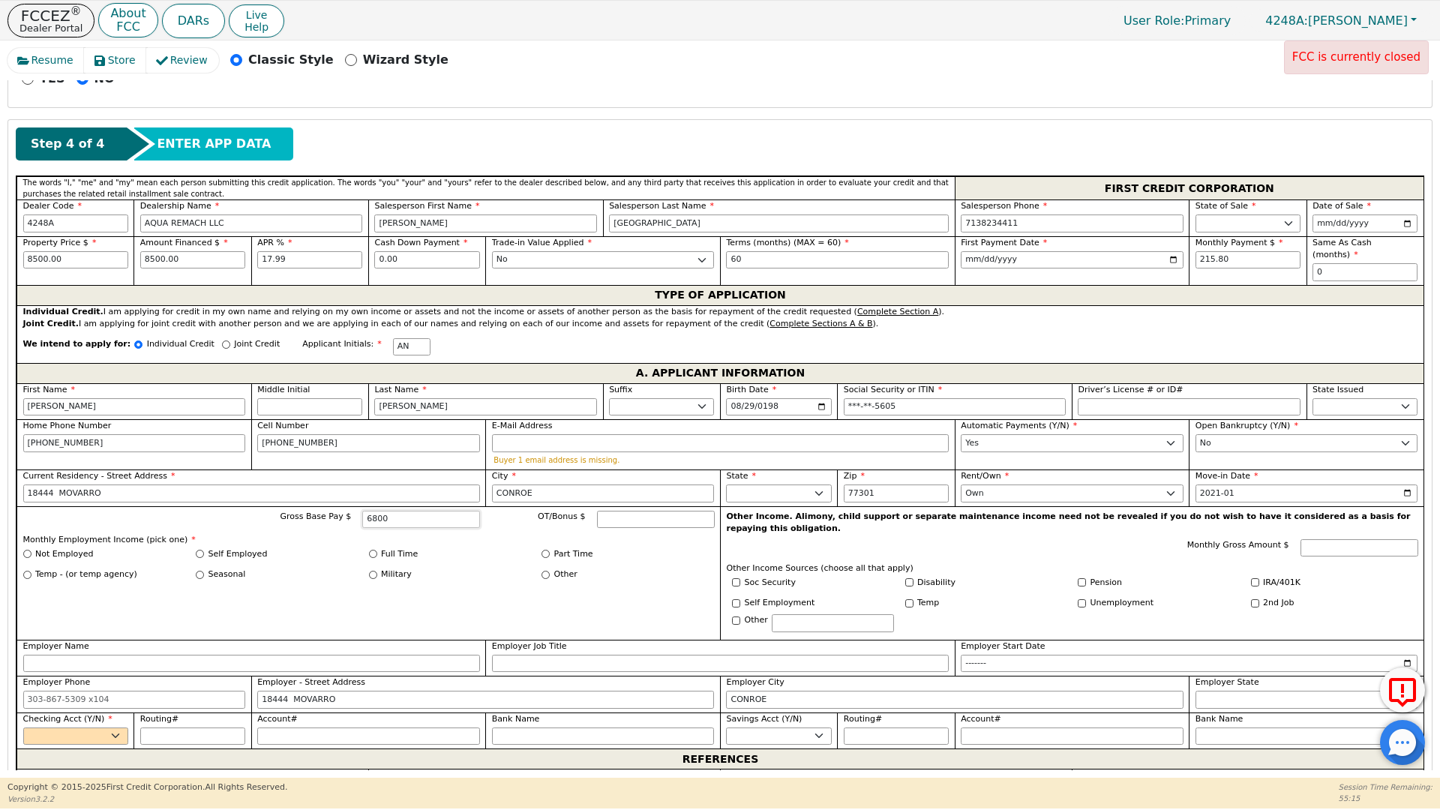
scroll to position [739, 0]
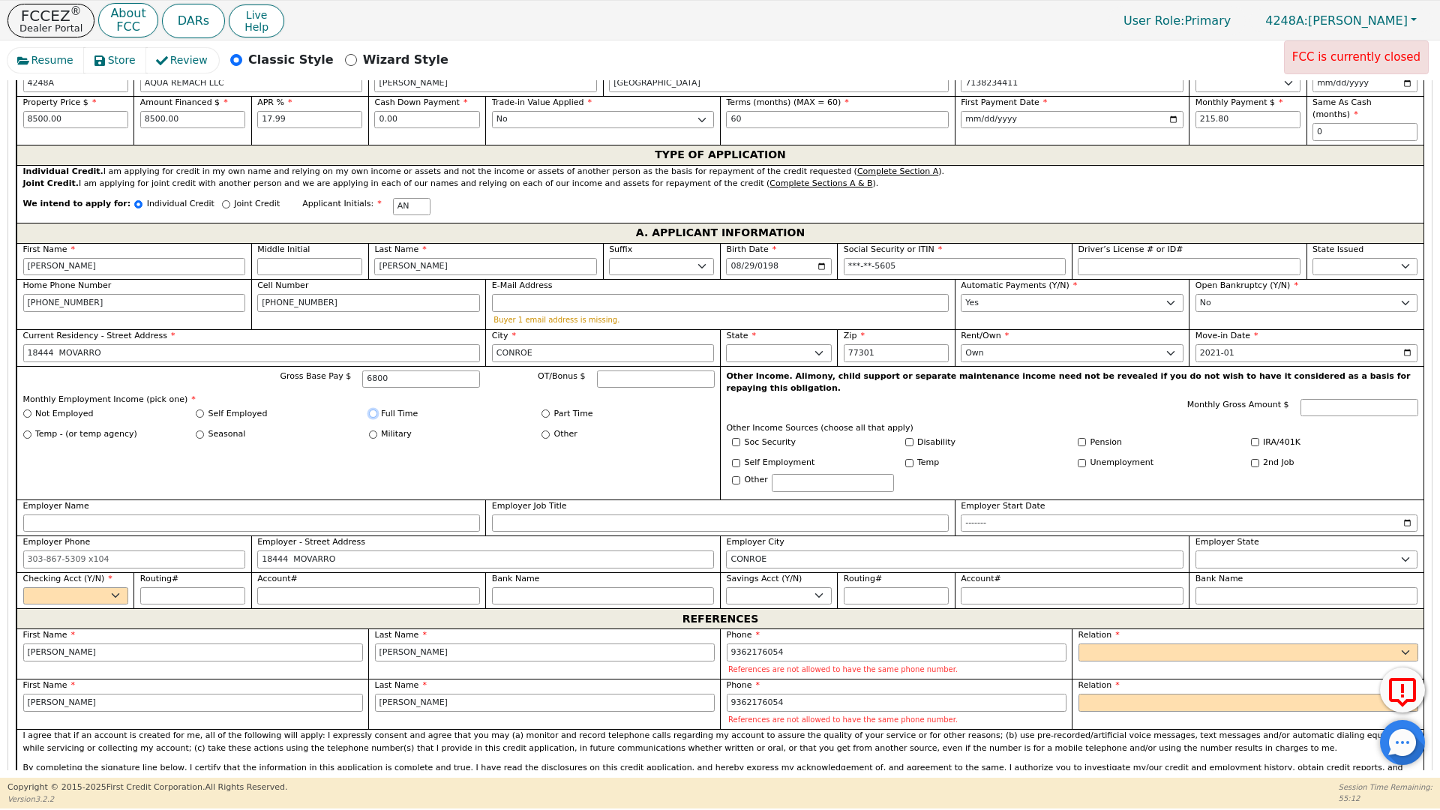
type input "6800.00"
click at [374, 409] on input "Full Time" at bounding box center [373, 413] width 8 height 8
radio input "true"
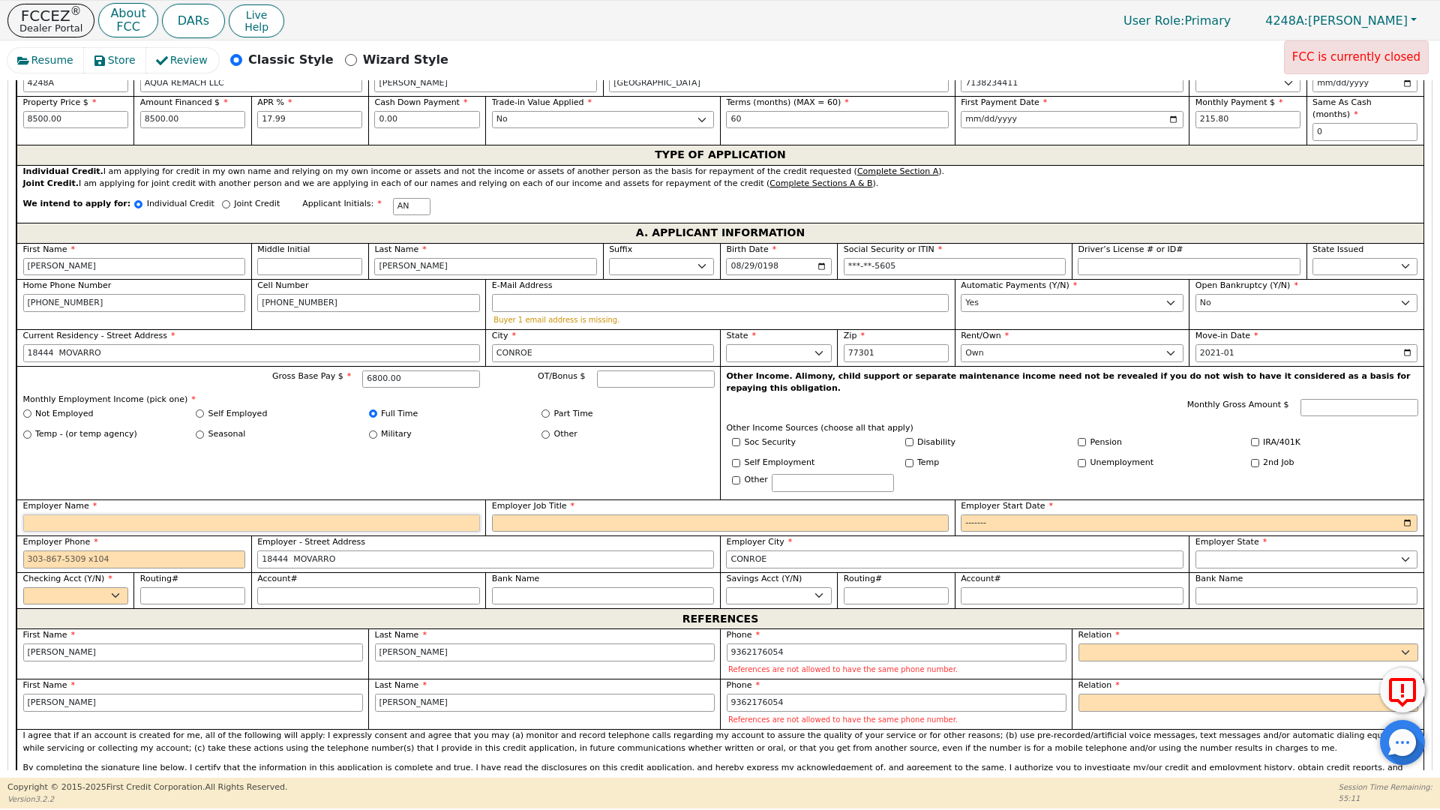
click at [42, 514] on input "Employer Name" at bounding box center [251, 523] width 457 height 18
click at [199, 409] on input "Self Employed" at bounding box center [200, 413] width 8 height 8
radio input "true"
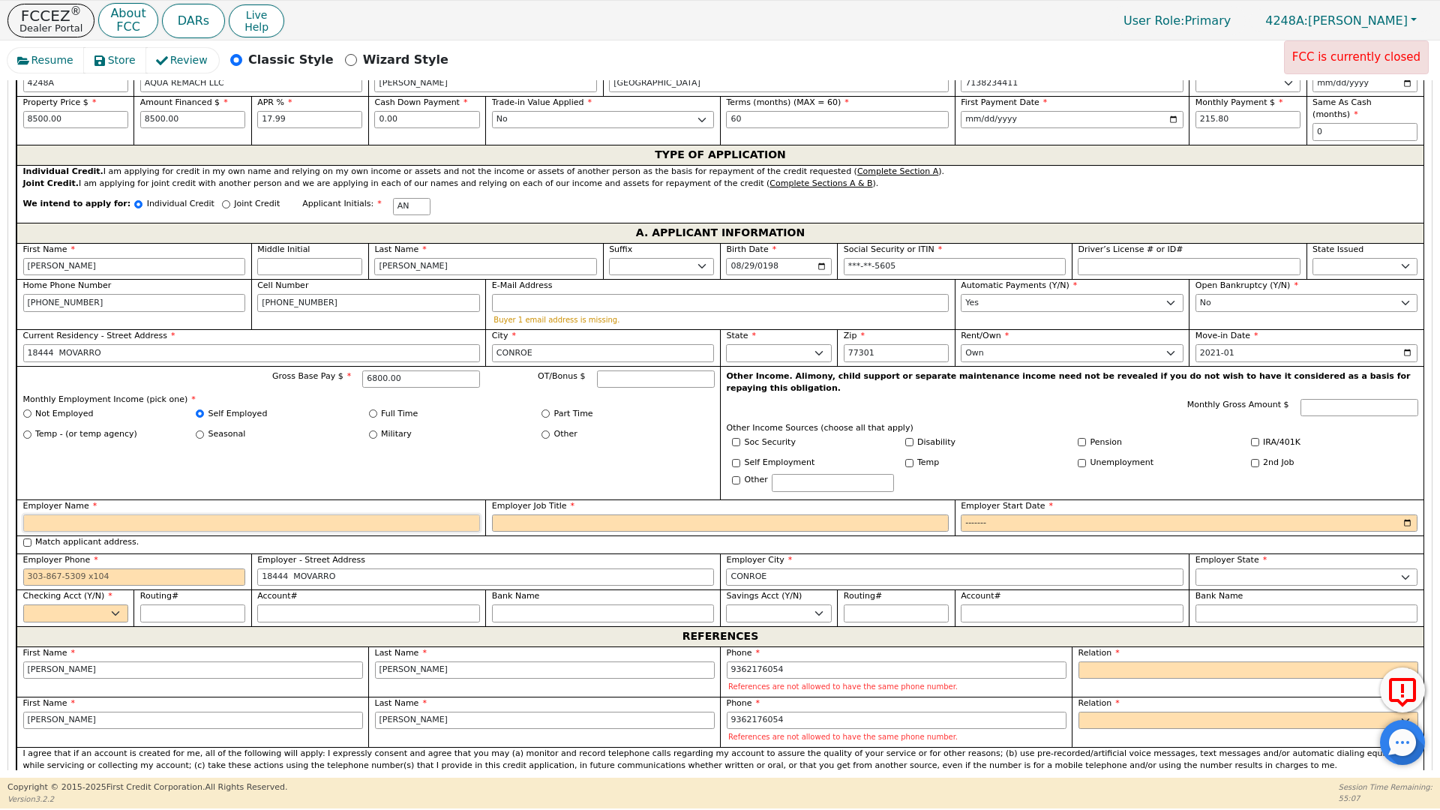
click at [51, 514] on input "Employer Name" at bounding box center [251, 523] width 457 height 18
click at [320, 428] on div "Seasonal" at bounding box center [282, 434] width 173 height 13
click at [26, 568] on input "Employer Phone" at bounding box center [134, 577] width 223 height 18
type input "[PHONE_NUMBER]"
click at [120, 604] on select "Yes No" at bounding box center [75, 613] width 105 height 18
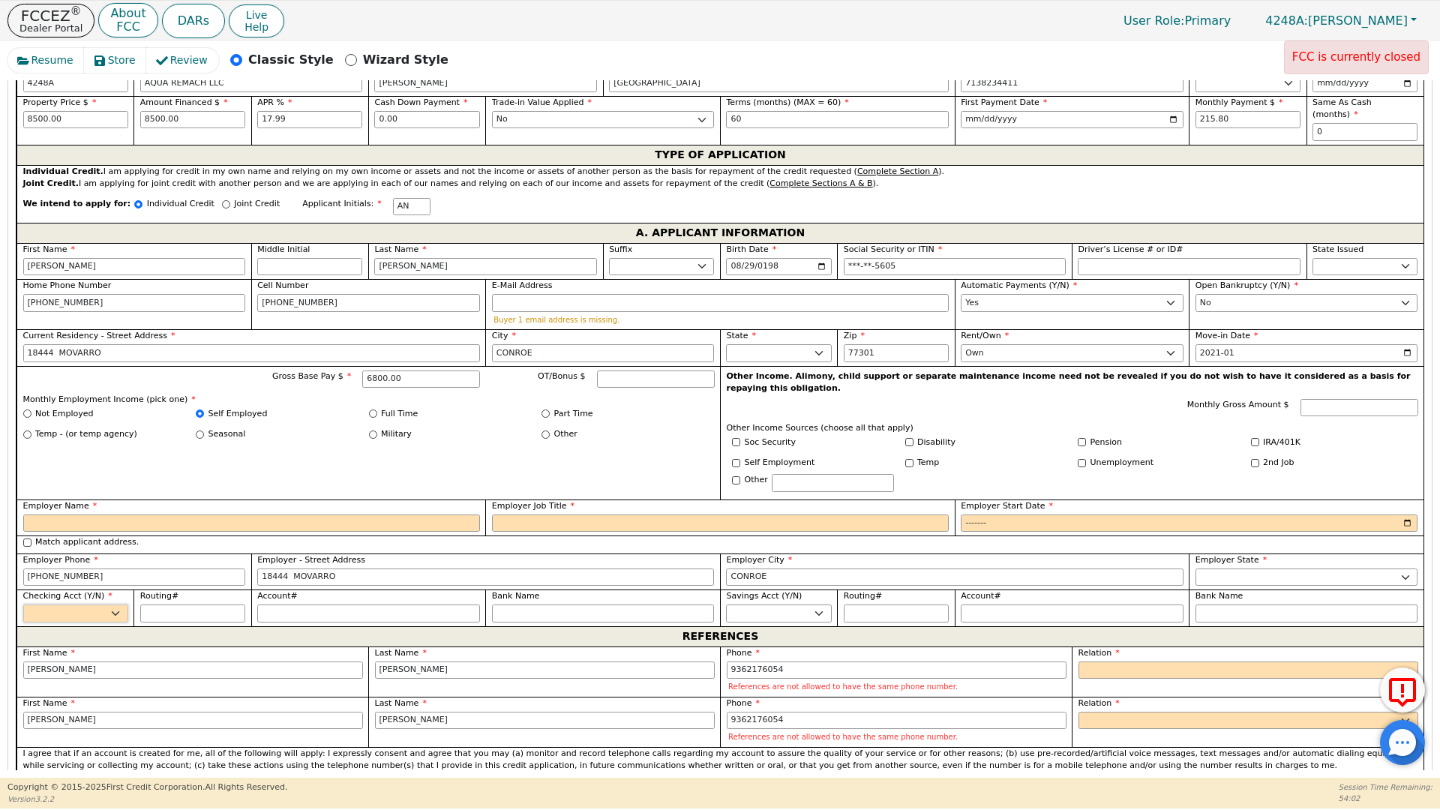
select select "y"
click at [23, 604] on select "Yes No" at bounding box center [75, 613] width 105 height 18
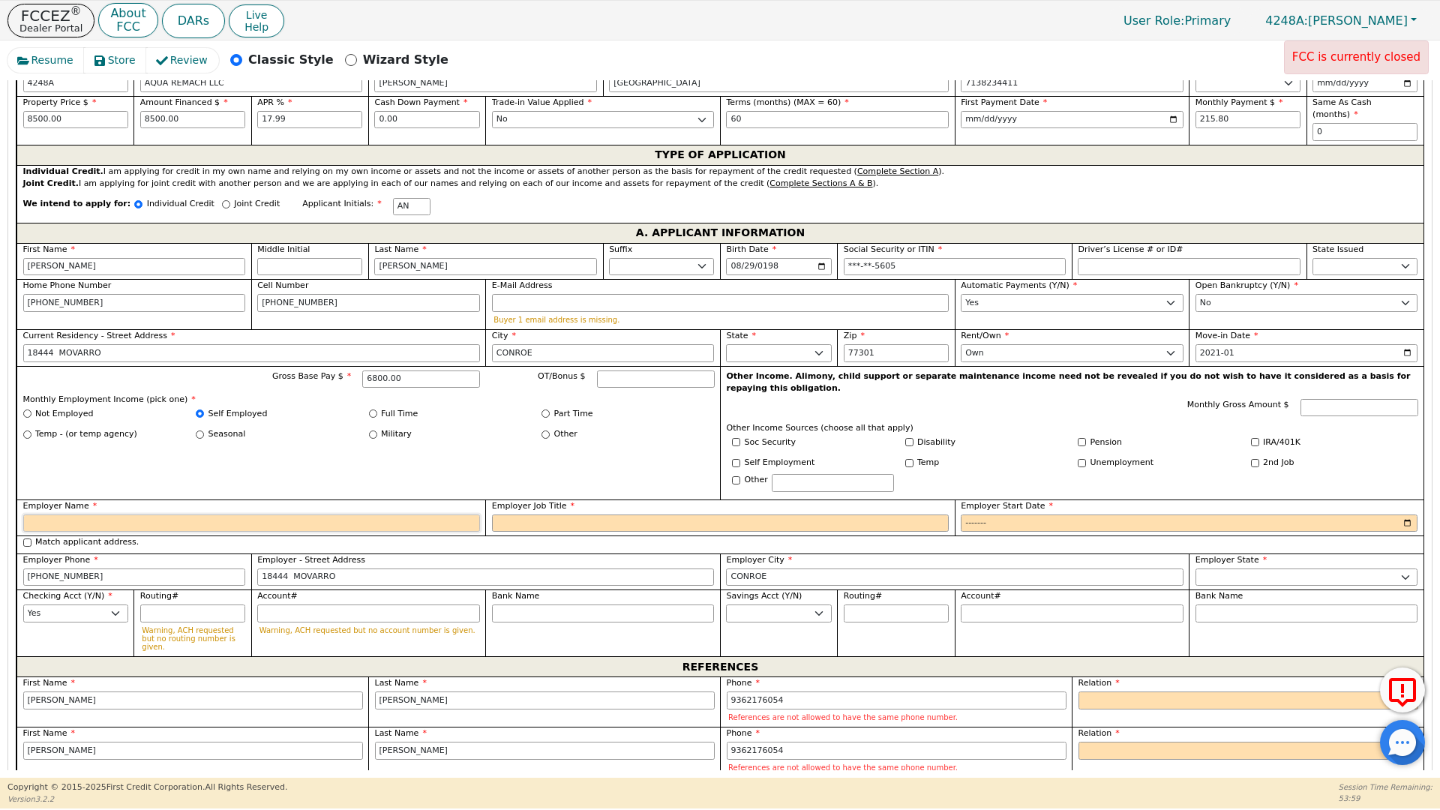
click at [43, 514] on input "Employer Name" at bounding box center [251, 523] width 457 height 18
type input "REMODELACIONES"
click at [513, 514] on input "Employer Job Title" at bounding box center [720, 523] width 457 height 18
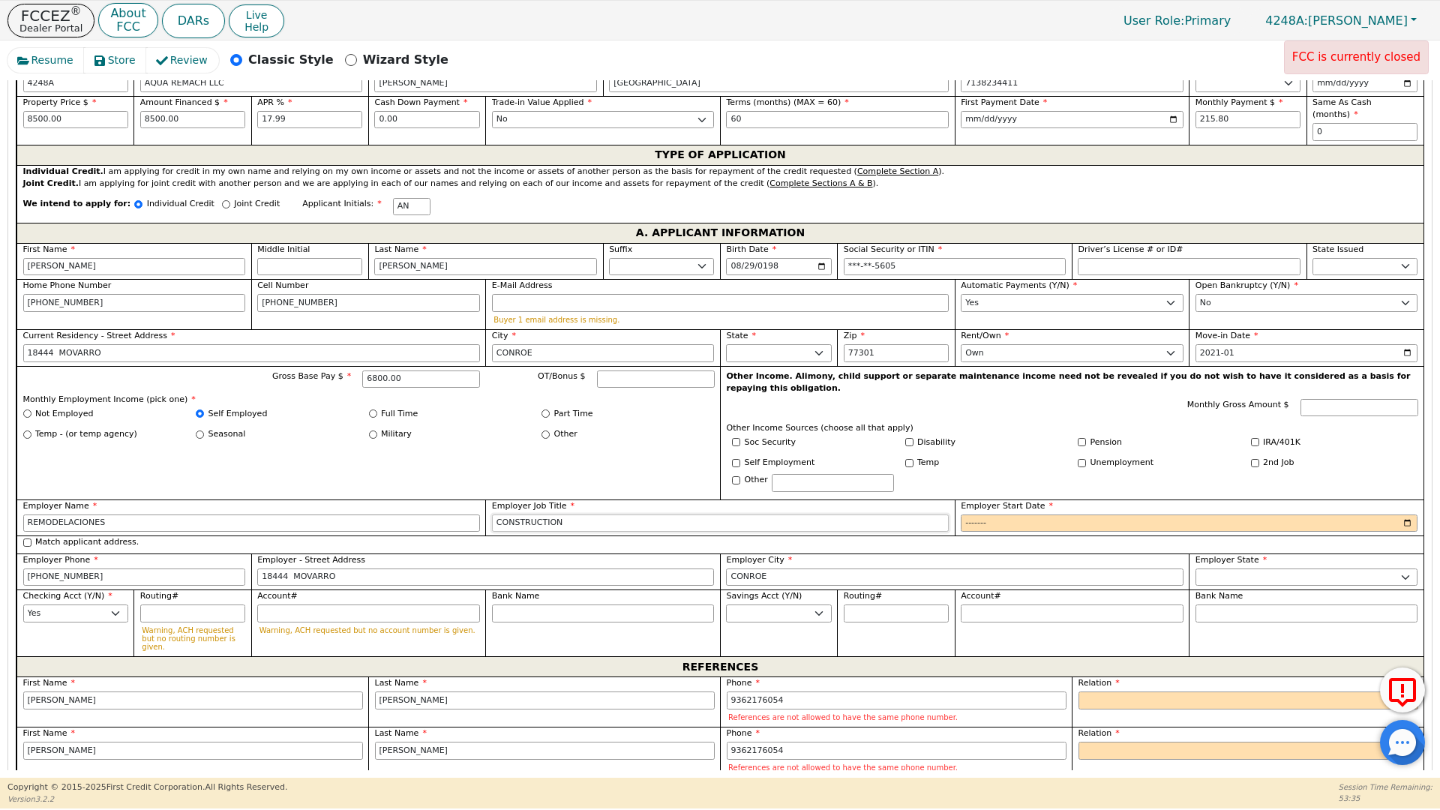
type input "CONSTRUCTION"
click at [984, 514] on input "Employer Start Date" at bounding box center [1189, 523] width 457 height 18
click at [994, 514] on input "Employer Start Date" at bounding box center [1189, 523] width 457 height 18
type input "2015-01"
click at [73, 691] on input "[PERSON_NAME]" at bounding box center [193, 700] width 340 height 18
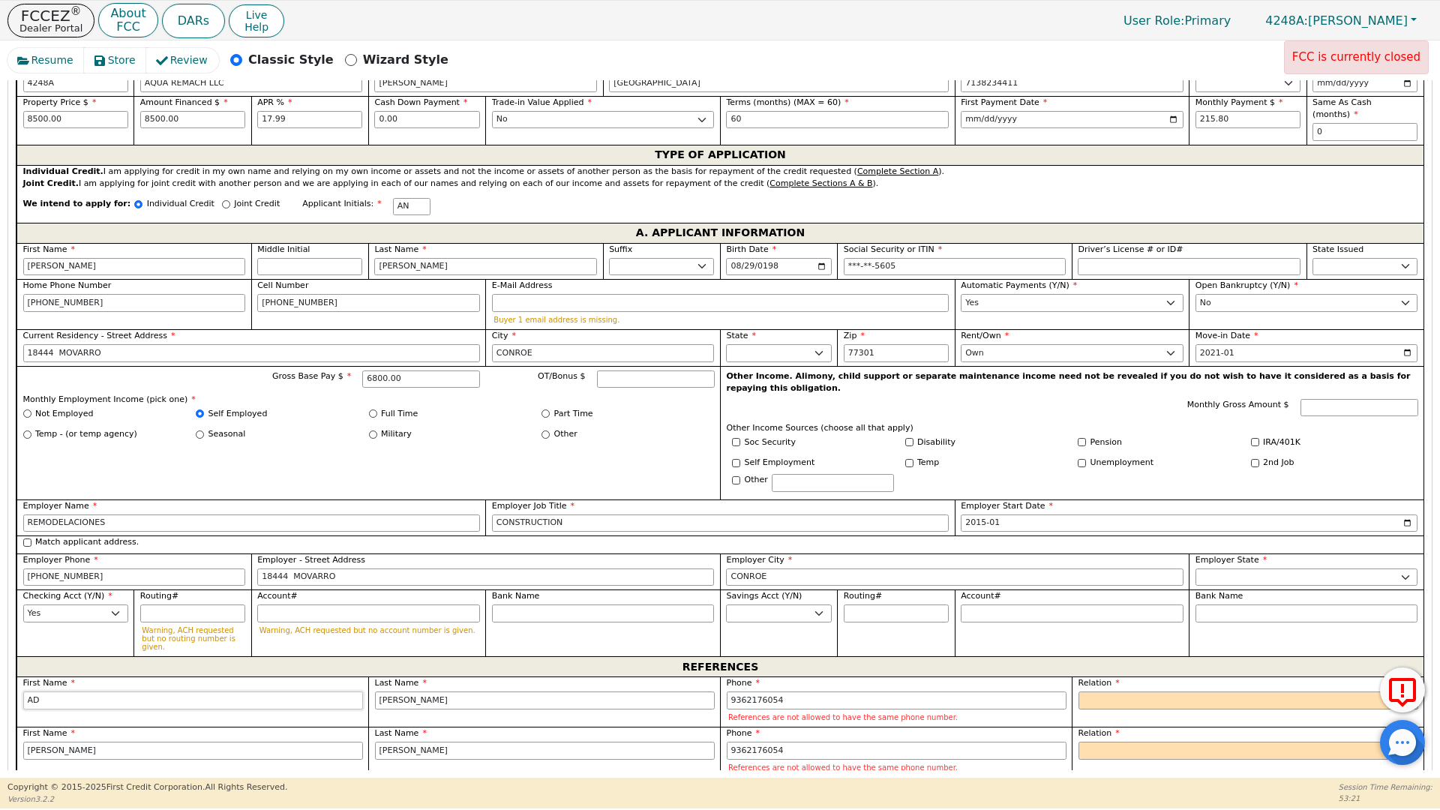
type input "A"
type input "[PERSON_NAME]"
drag, startPoint x: 418, startPoint y: 665, endPoint x: 371, endPoint y: 670, distance: 47.5
click at [371, 676] on div "Last Name [PERSON_NAME]" at bounding box center [544, 701] width 352 height 50
type input "[PERSON_NAME]"
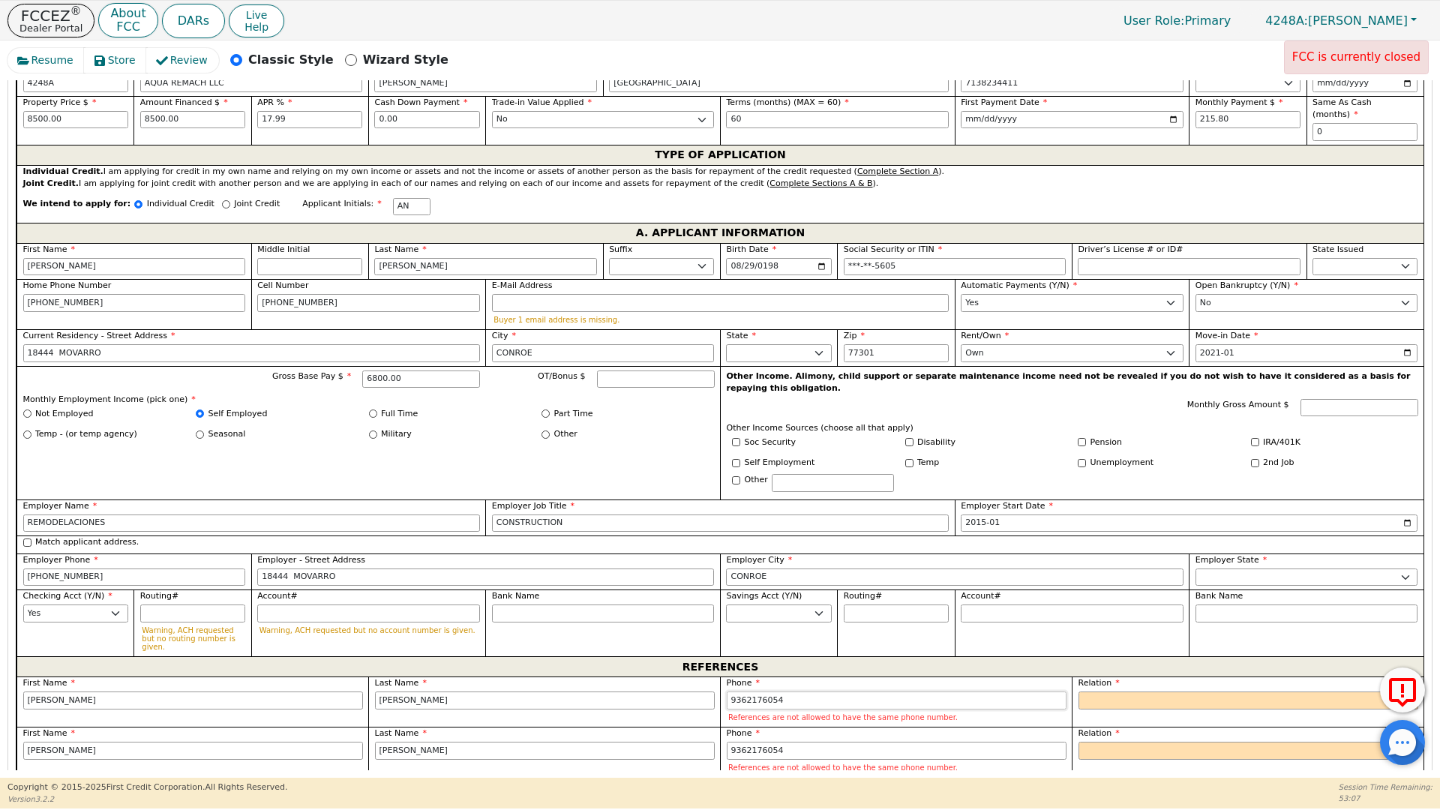
click at [727, 691] on input "9362176054" at bounding box center [897, 700] width 340 height 18
drag, startPoint x: 782, startPoint y: 666, endPoint x: 766, endPoint y: 665, distance: 16.5
click at [766, 691] on input "9362176054" at bounding box center [897, 700] width 340 height 18
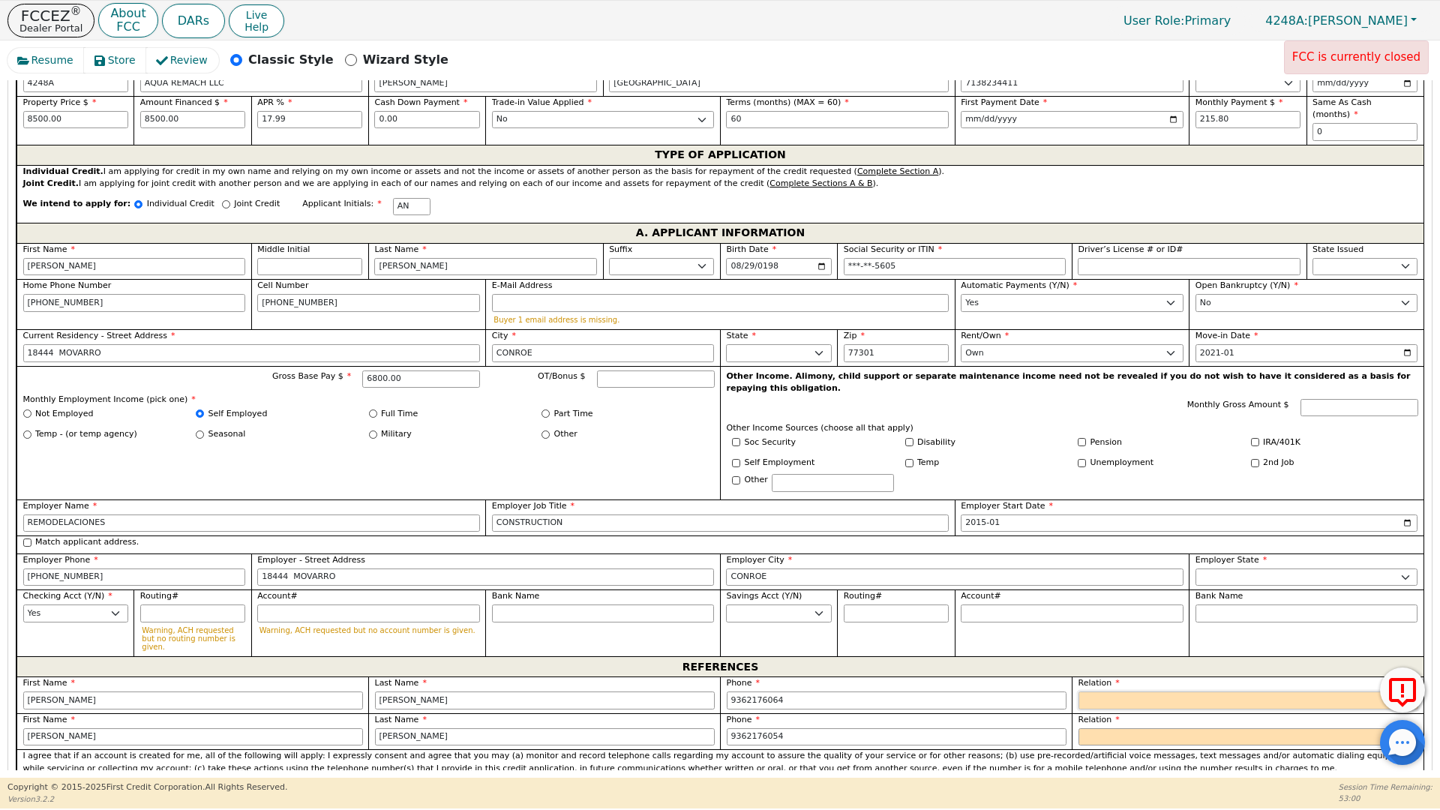
type input "[PHONE_NUMBER]"
click at [1103, 691] on select "FATHER MOTHER SISTER BROTHER DAUGHTER SON CO-WORKER NEIGHBOR FRIEND COUSIN G-MO…" at bounding box center [1248, 700] width 340 height 18
select select "FRIEND"
click at [1078, 691] on select "FATHER MOTHER SISTER BROTHER DAUGHTER SON CO-WORKER NEIGHBOR FRIEND COUSIN G-MO…" at bounding box center [1248, 700] width 340 height 18
drag, startPoint x: 72, startPoint y: 703, endPoint x: 26, endPoint y: 701, distance: 45.8
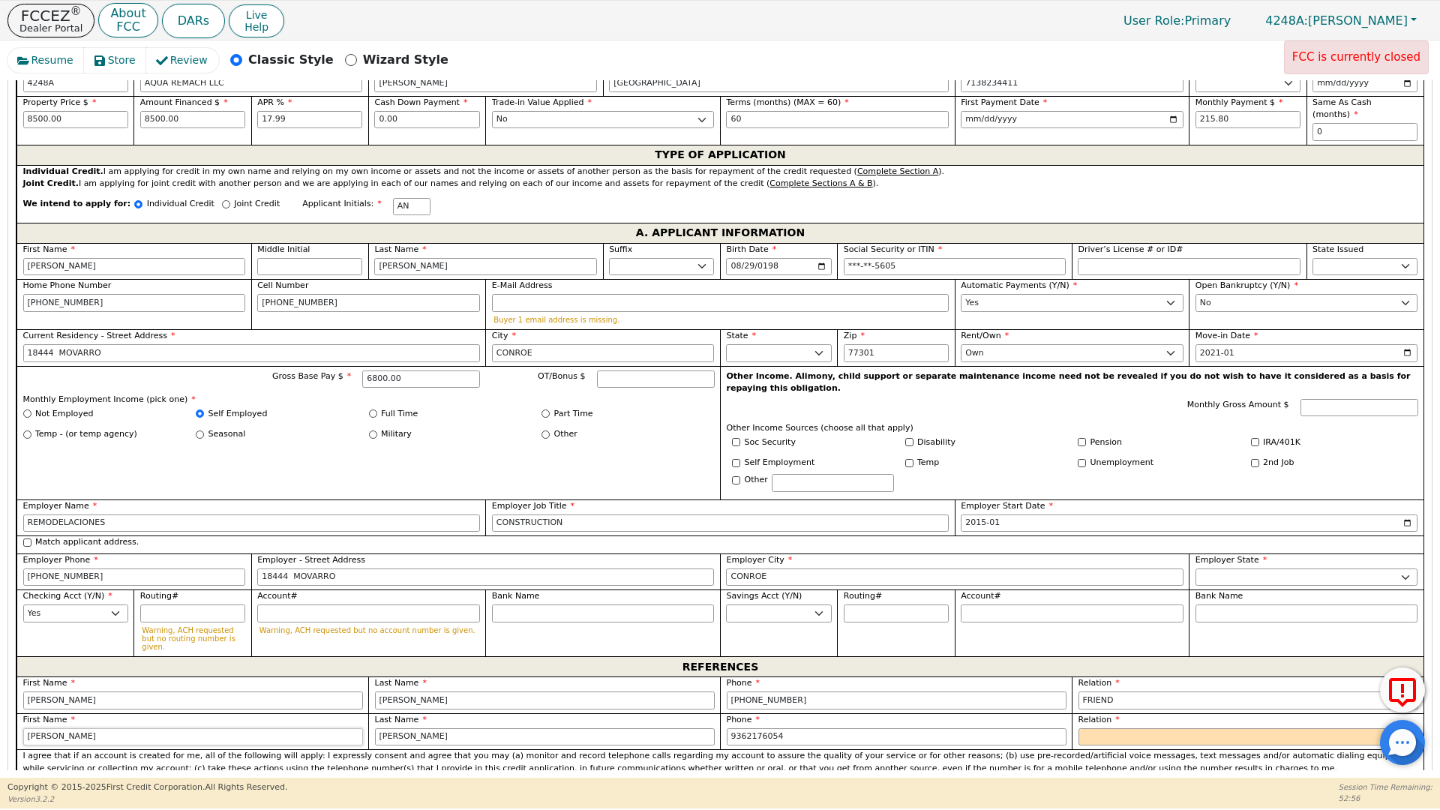
click at [23, 728] on input "[PERSON_NAME]" at bounding box center [193, 737] width 340 height 18
type input "JULIO"
drag, startPoint x: 424, startPoint y: 702, endPoint x: 378, endPoint y: 707, distance: 46.0
click at [378, 728] on input "[PERSON_NAME]" at bounding box center [545, 737] width 340 height 18
type input "[PERSON_NAME]"
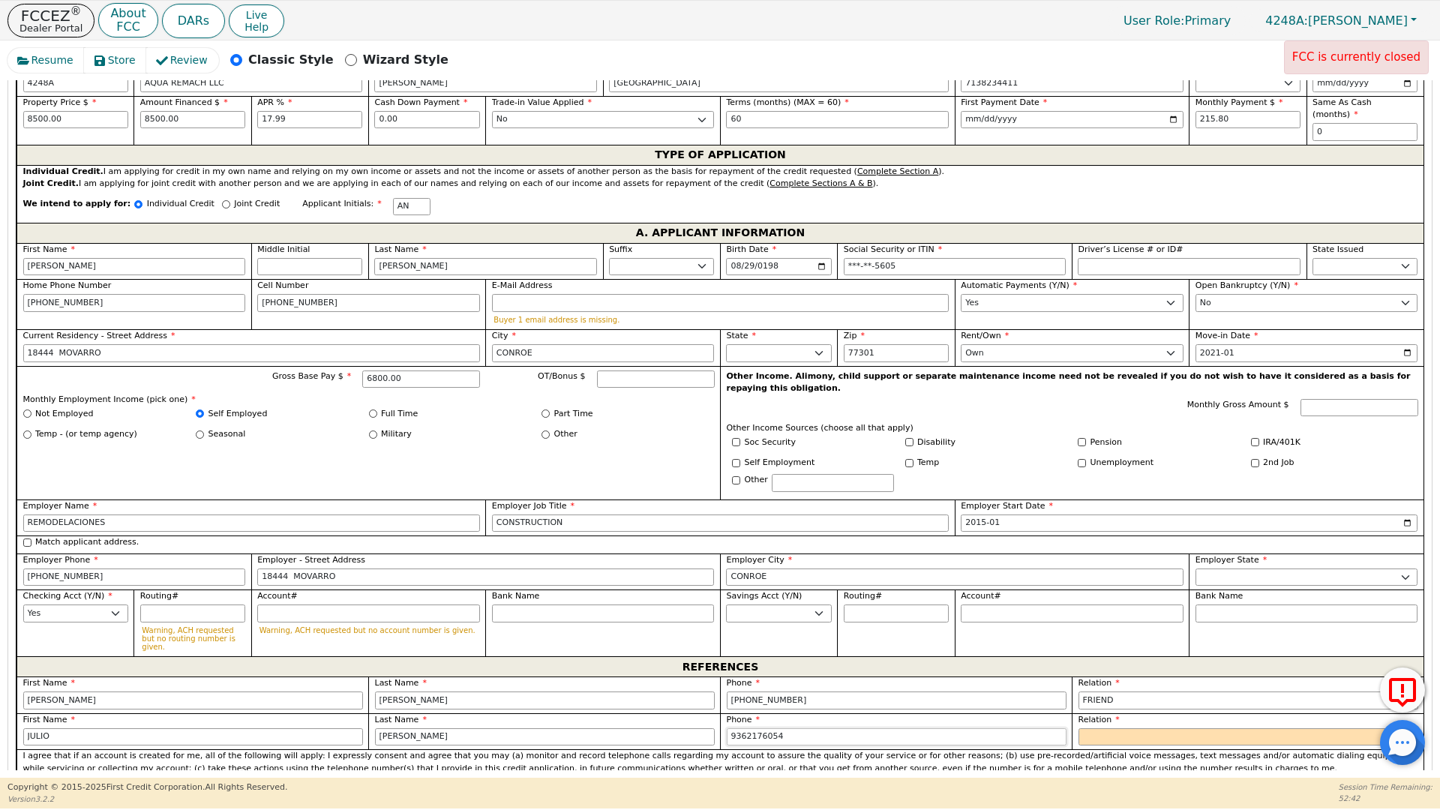
click at [733, 728] on input "9362176054" at bounding box center [897, 737] width 340 height 18
drag, startPoint x: 777, startPoint y: 705, endPoint x: 756, endPoint y: 704, distance: 21.0
click at [756, 728] on input "9362176054" at bounding box center [897, 737] width 340 height 18
type input "[PHONE_NUMBER]"
click at [1092, 728] on select "FATHER MOTHER SISTER BROTHER DAUGHTER SON CO-WORKER NEIGHBOR FRIEND COUSIN G-MO…" at bounding box center [1248, 737] width 340 height 18
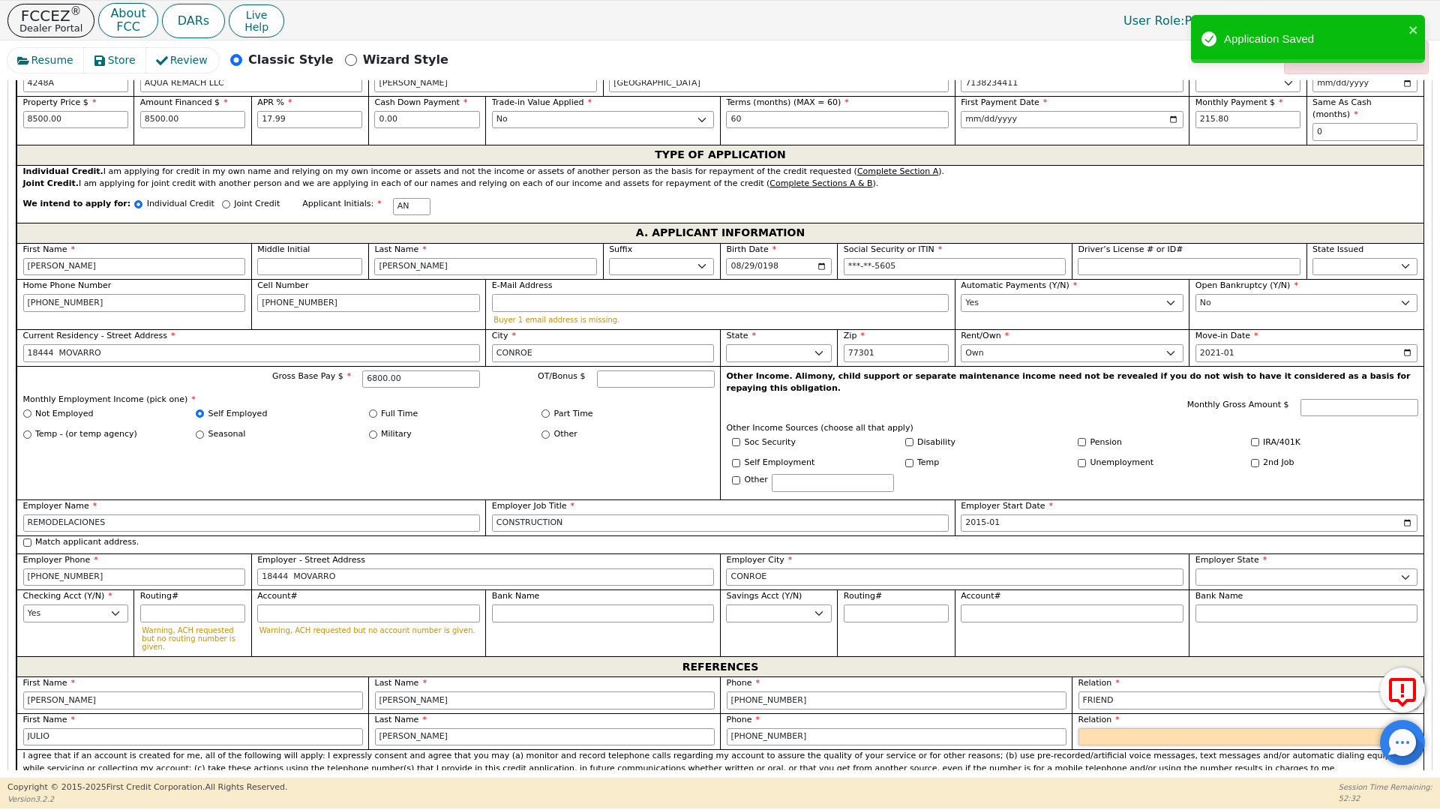
select select "FRIEND"
click at [1078, 728] on select "FATHER MOTHER SISTER BROTHER DAUGHTER SON CO-WORKER NEIGHBOR FRIEND COUSIN G-MO…" at bounding box center [1248, 737] width 340 height 18
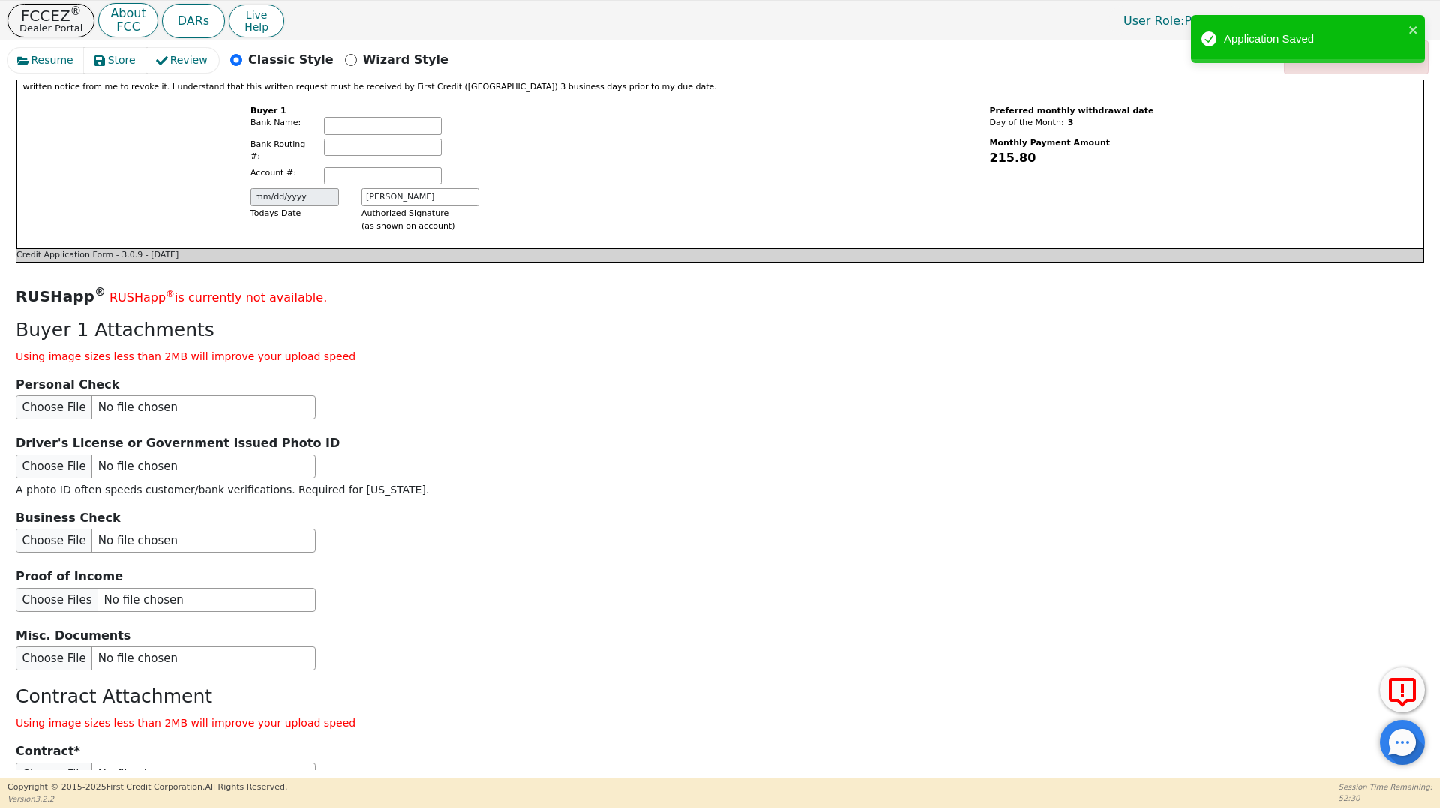
scroll to position [1605, 0]
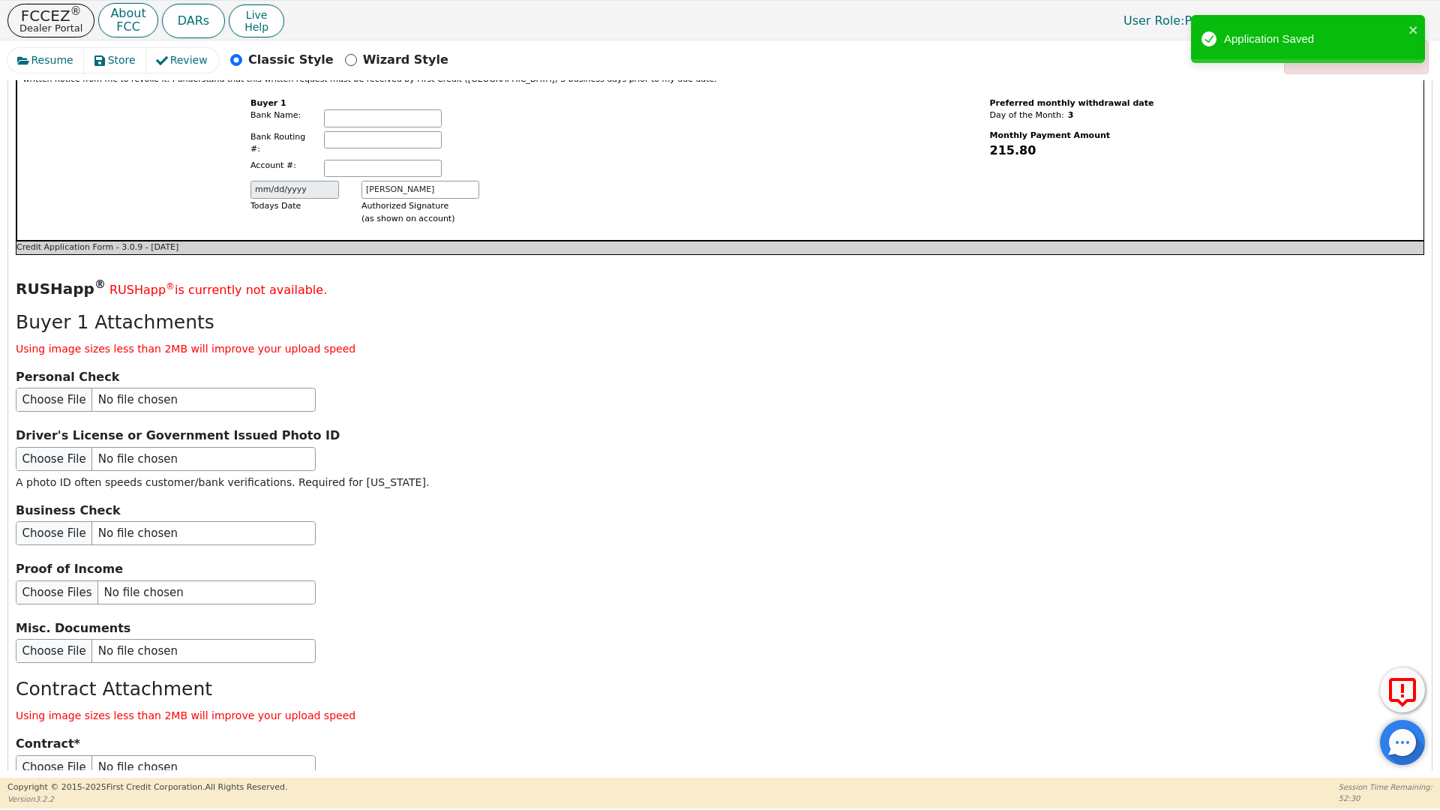
drag, startPoint x: 1397, startPoint y: 738, endPoint x: 1387, endPoint y: 734, distance: 10.4
click at [1397, 737] on div at bounding box center [1402, 742] width 45 height 45
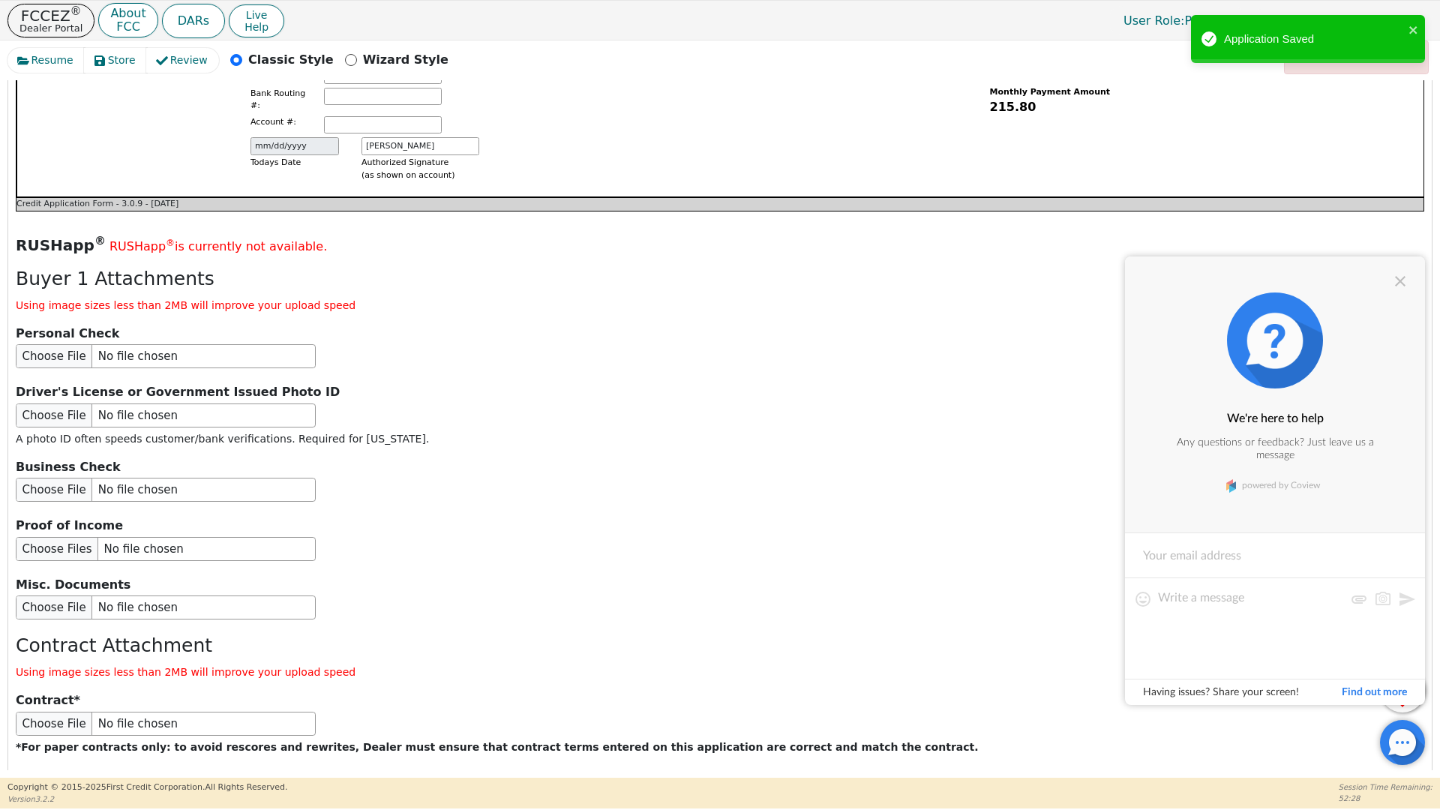
scroll to position [1685, 0]
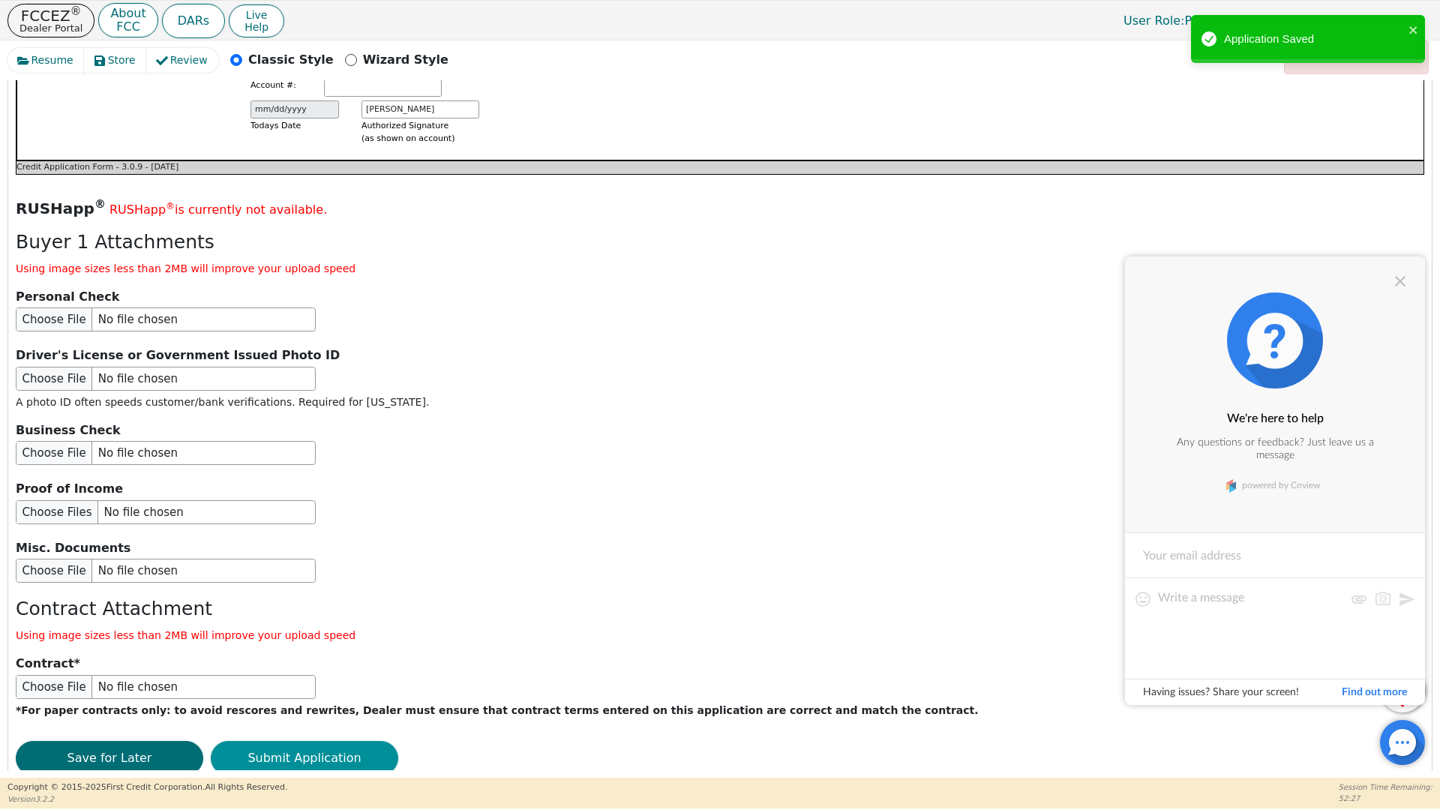
click at [290, 741] on button "Submit Application" at bounding box center [304, 758] width 187 height 34
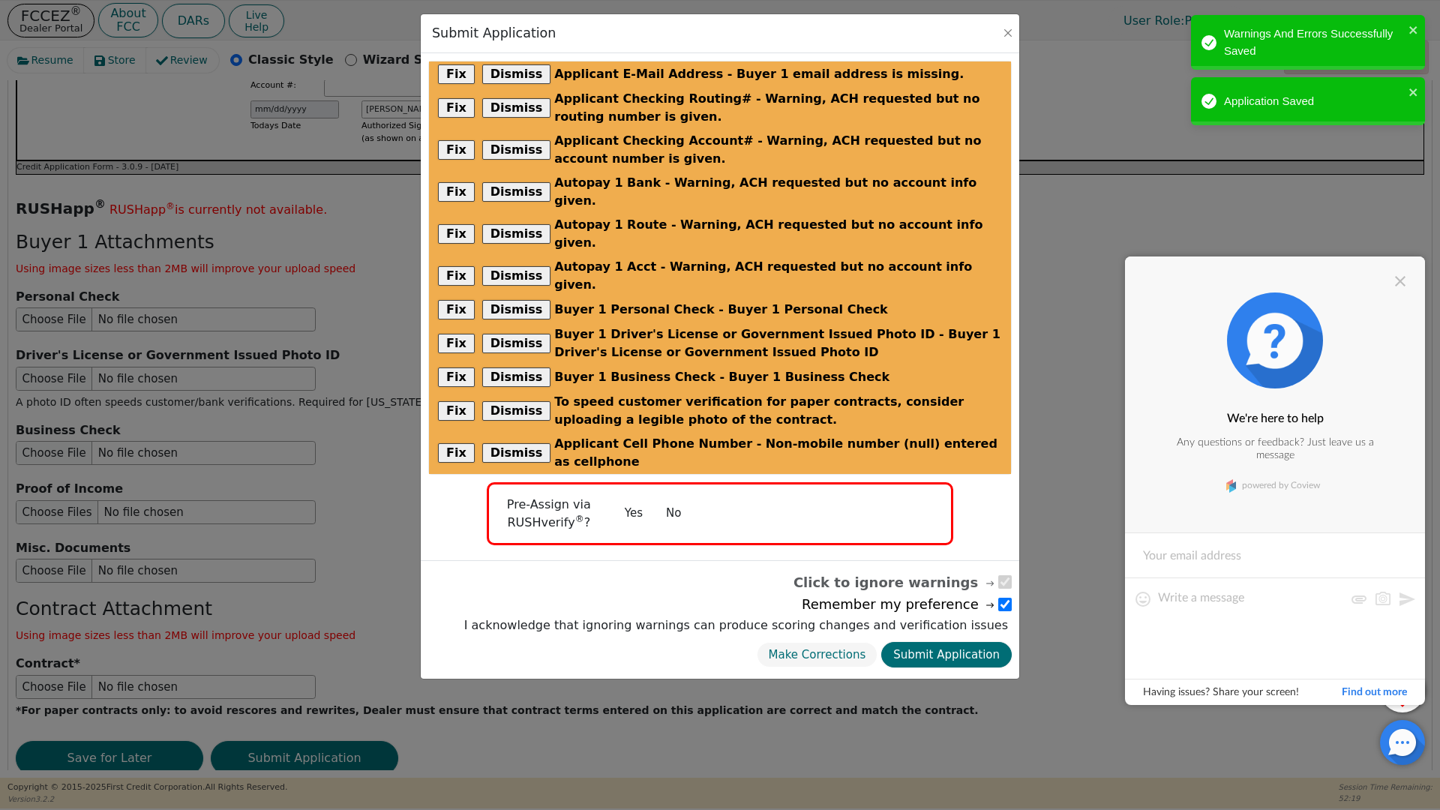
click at [667, 500] on button "No" at bounding box center [673, 513] width 39 height 26
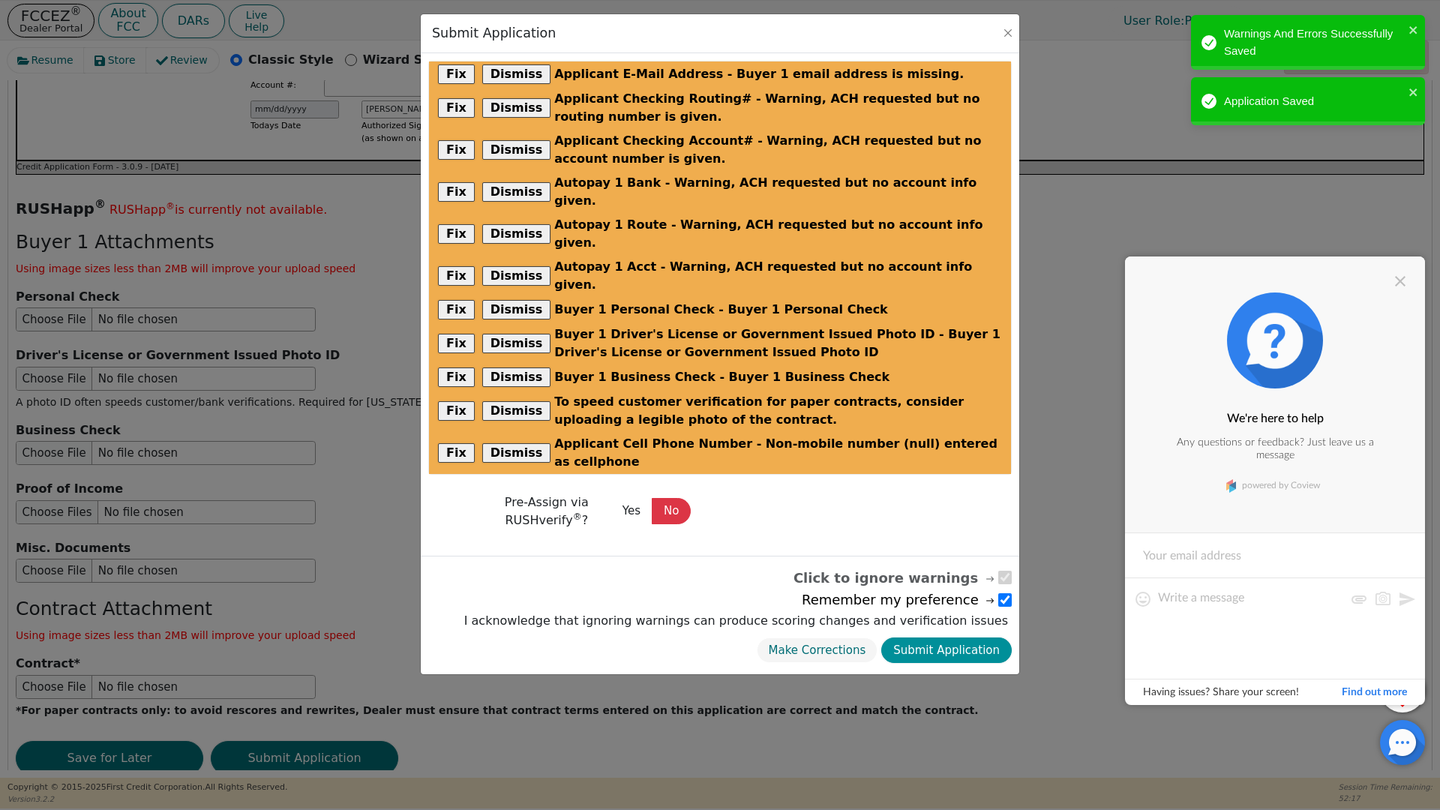
click at [960, 637] on button "Submit Application" at bounding box center [946, 650] width 130 height 26
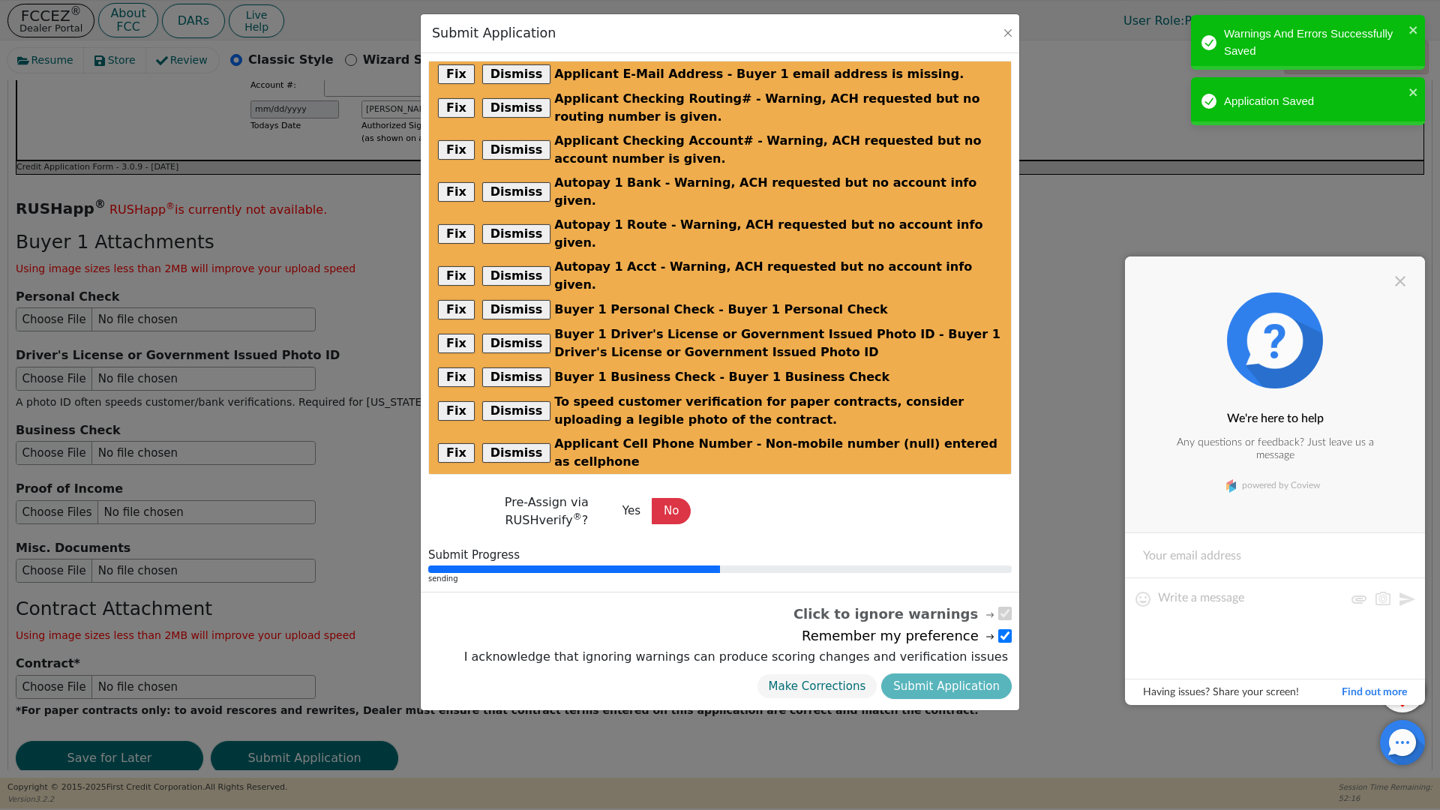
radio input "false"
checkbox input "false"
